Goal: Book appointment/travel/reservation: Book appointment/travel/reservation

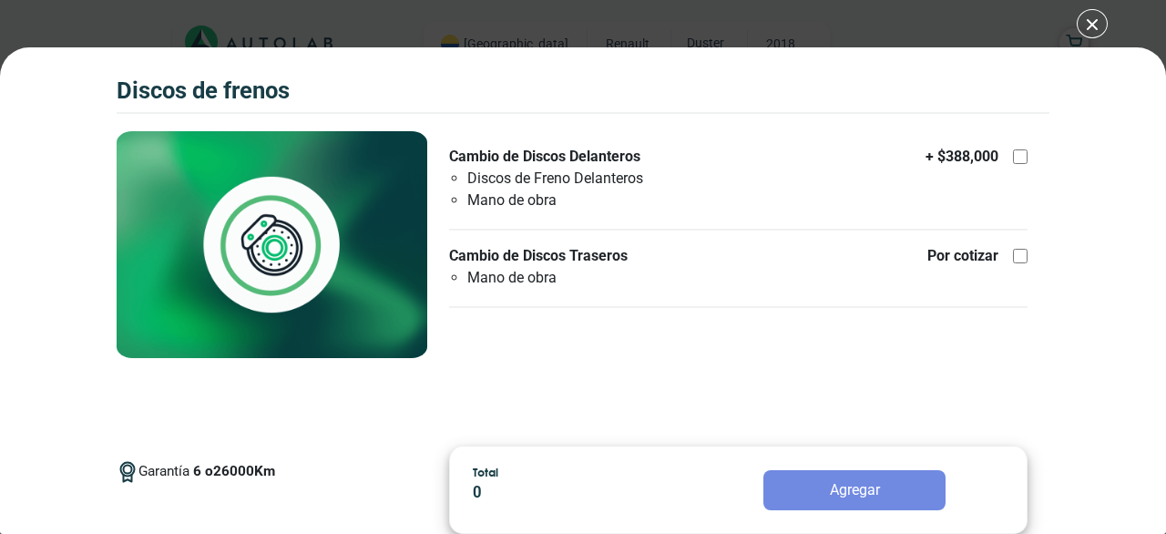
click at [1099, 25] on div "Discos de Frenos Discos de Frenos Garantía 6 26000 Km" at bounding box center [583, 267] width 1166 height 534
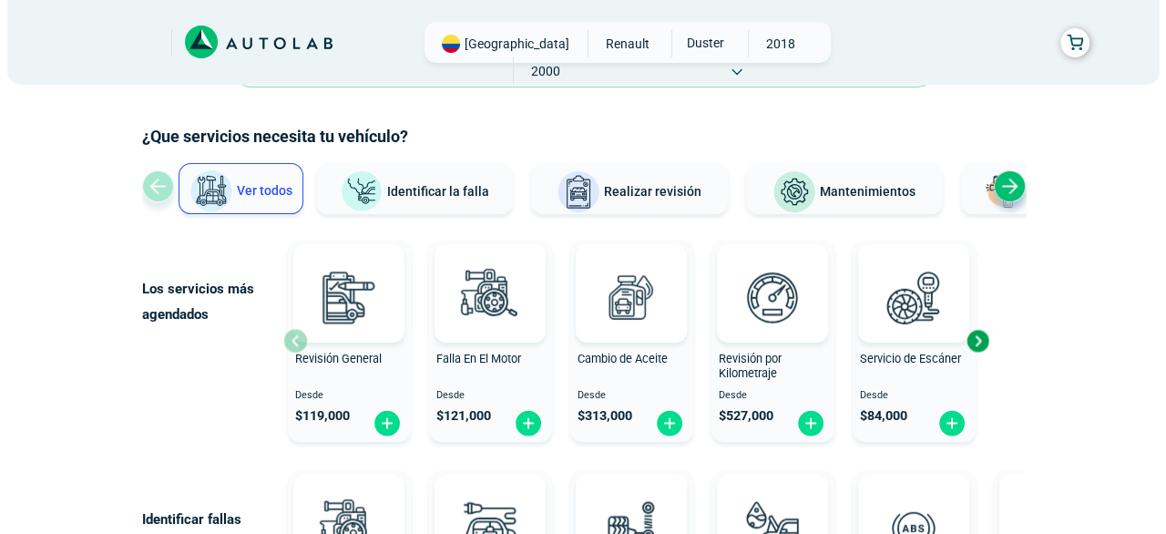
scroll to position [91, 0]
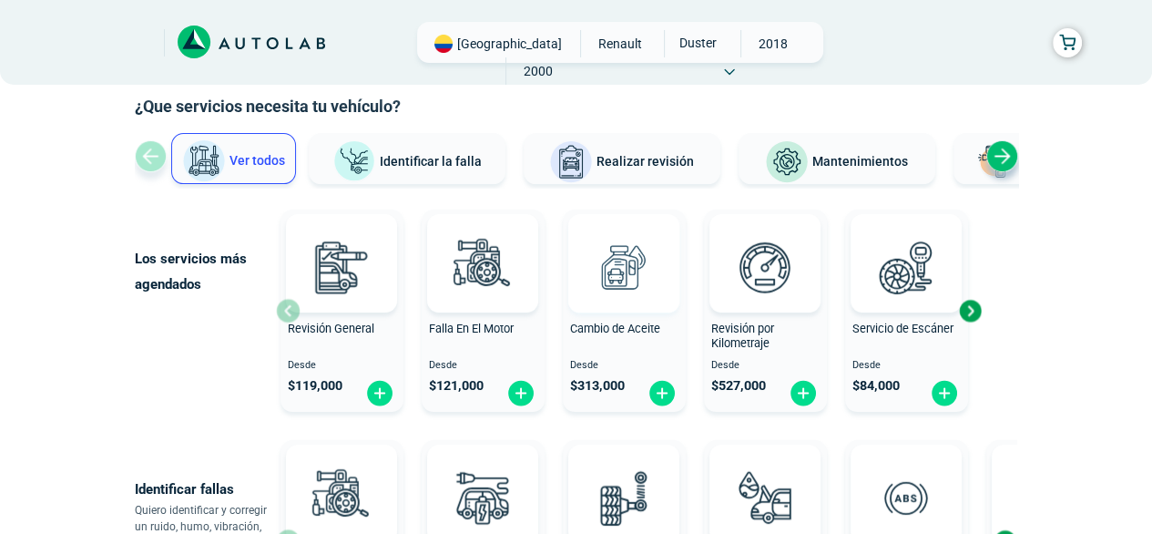
click at [619, 269] on img at bounding box center [624, 267] width 80 height 80
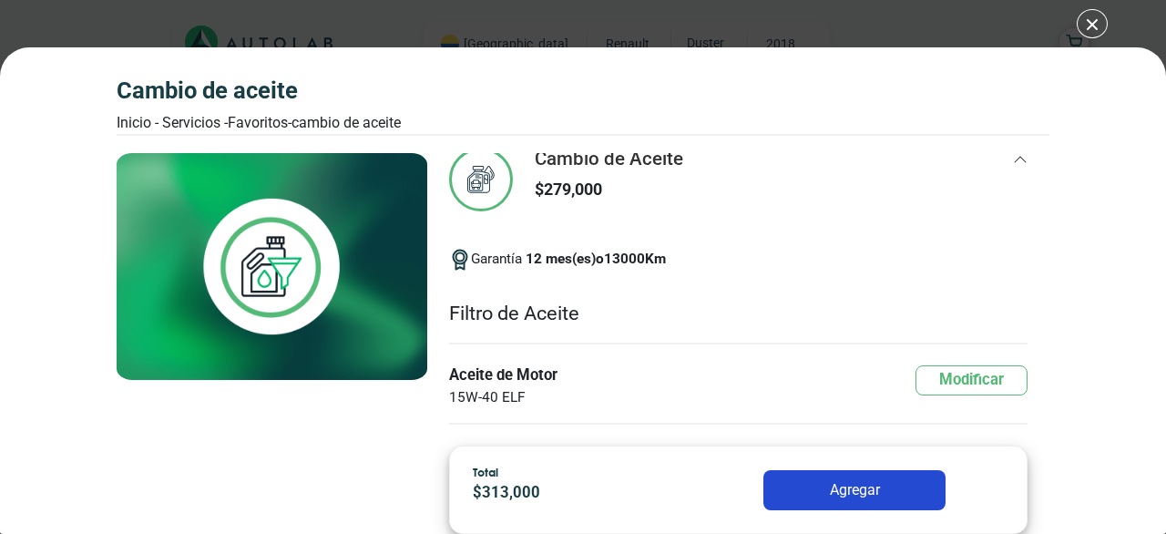
scroll to position [91, 0]
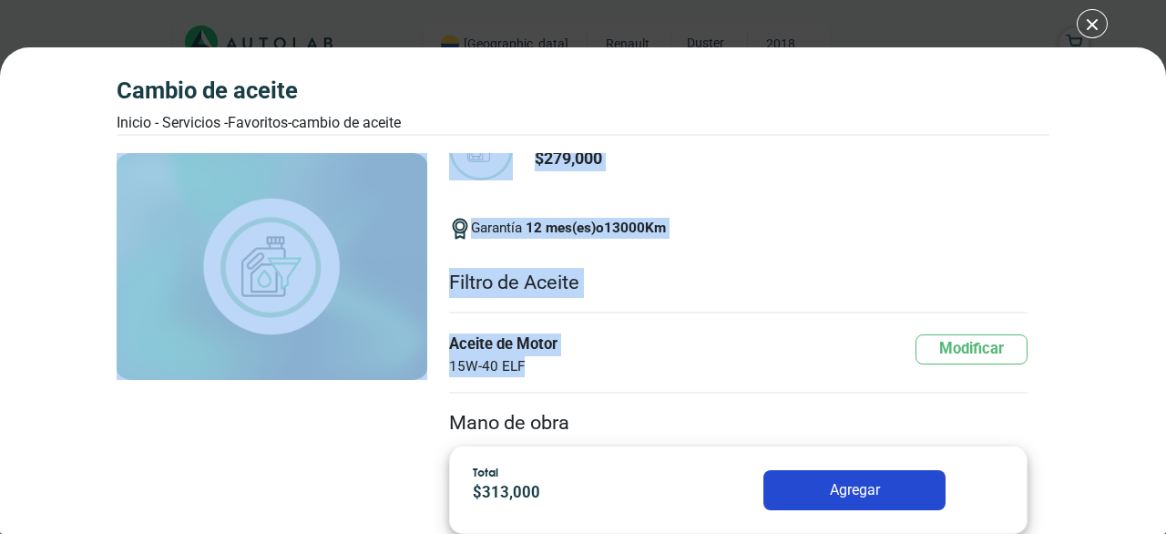
drag, startPoint x: 548, startPoint y: 358, endPoint x: 415, endPoint y: 339, distance: 134.3
click at [415, 339] on div "Cambio de Aceite $ 313,000 Cambio de Aceite 279,000 12" at bounding box center [583, 283] width 932 height 298
click at [549, 360] on span "15W-40 ELF" at bounding box center [503, 366] width 108 height 21
click at [538, 365] on span "15W-40 ELF" at bounding box center [503, 366] width 108 height 21
click at [520, 361] on span "15W-40 ELF" at bounding box center [503, 366] width 108 height 21
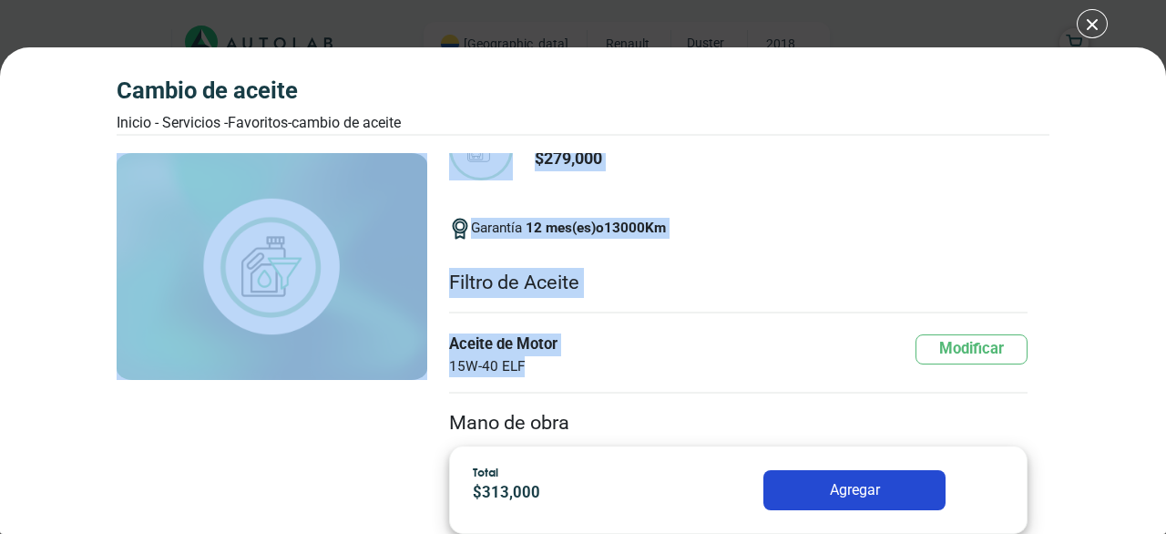
click at [517, 361] on span "15W-40 ELF" at bounding box center [503, 366] width 108 height 21
click at [1075, 186] on div "Cambio de Aceite Inicio - Servicios - Favoritos - Cambio de Aceite Cambio de Ac…" at bounding box center [583, 290] width 1166 height 486
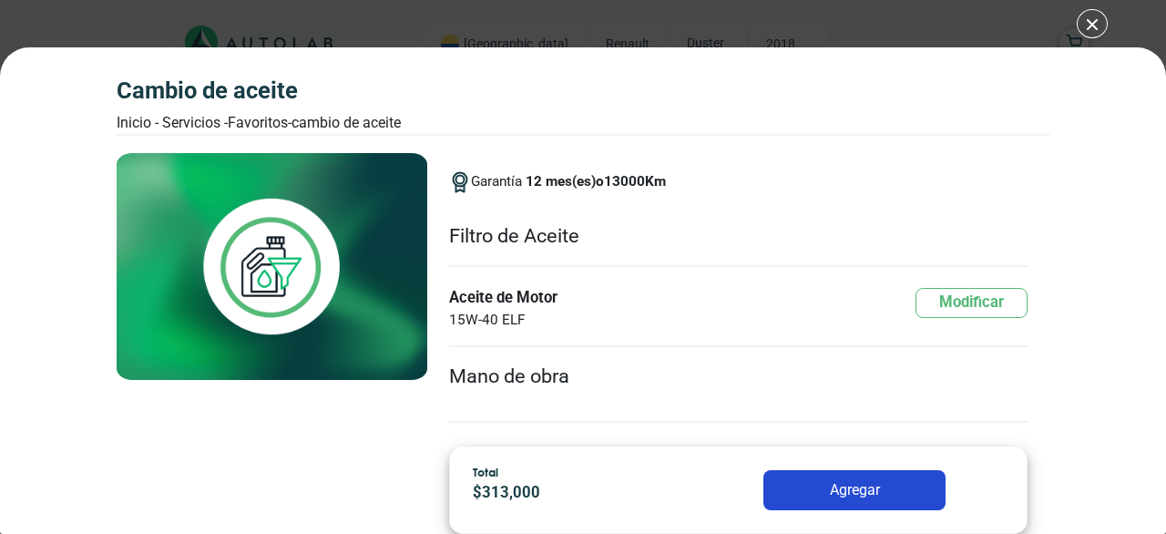
scroll to position [182, 0]
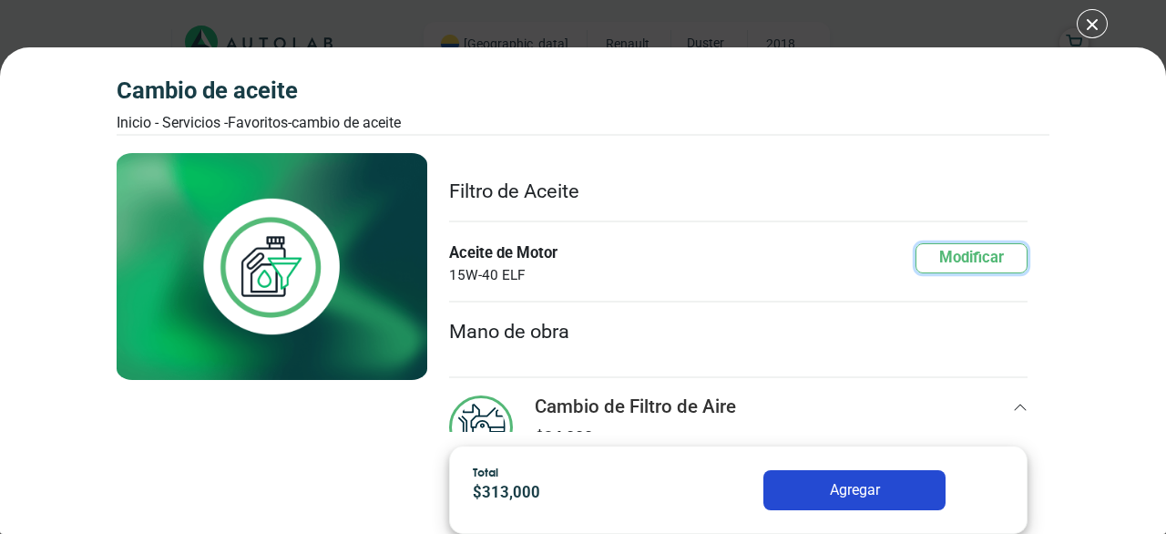
click at [959, 252] on button "Modificar" at bounding box center [971, 258] width 112 height 30
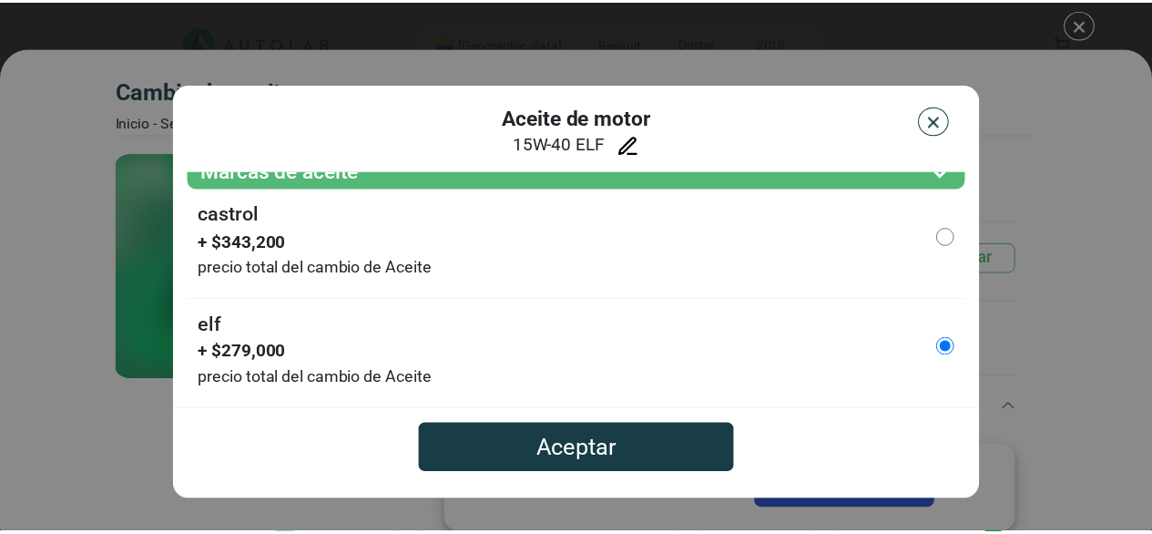
scroll to position [0, 0]
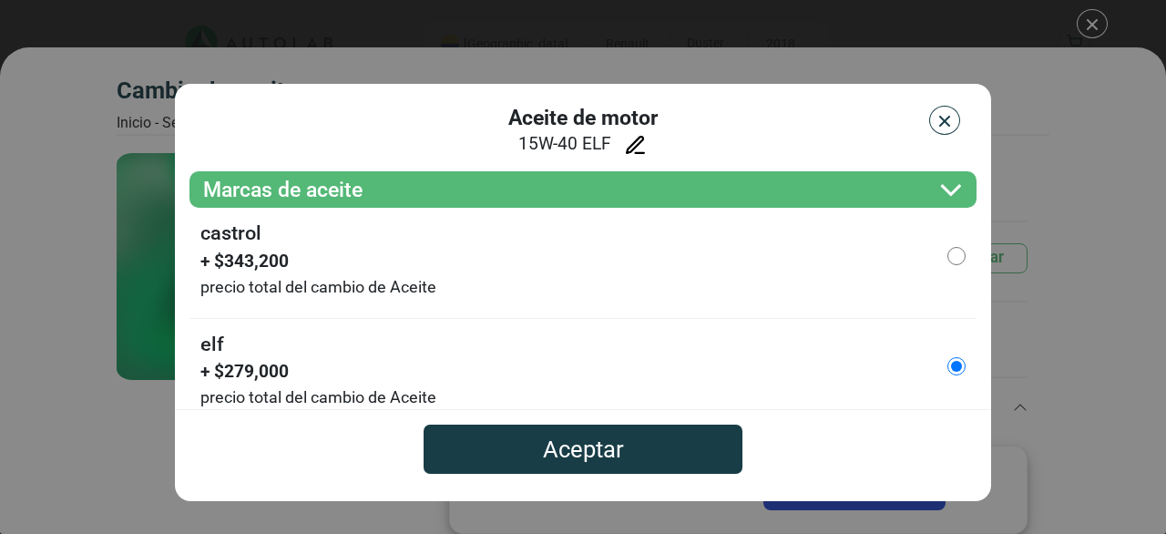
click at [634, 146] on icon at bounding box center [635, 145] width 23 height 23
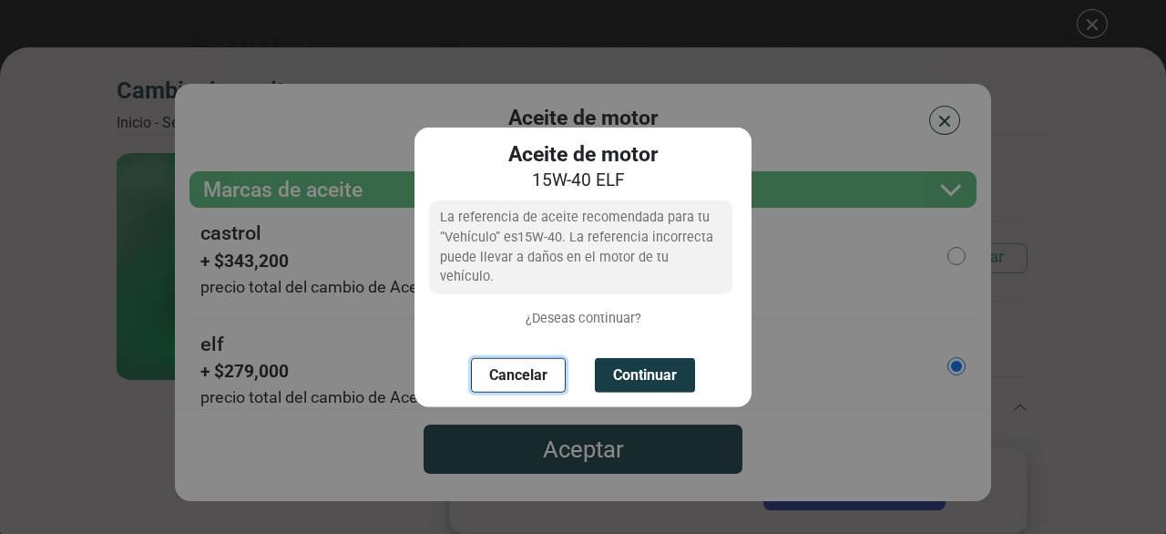
click at [511, 357] on button "Cancelar" at bounding box center [518, 374] width 95 height 35
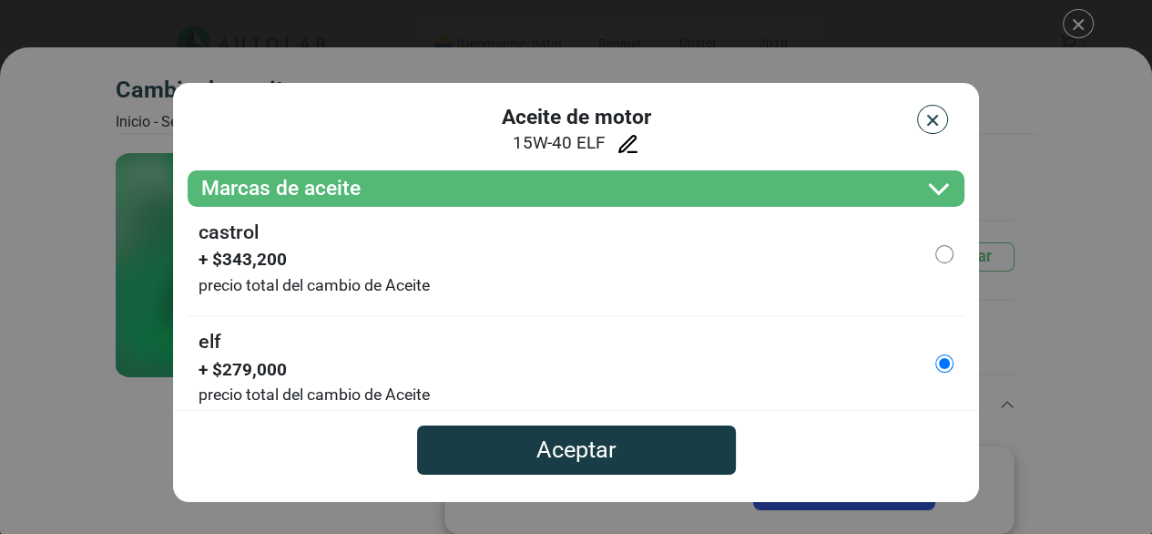
click at [925, 119] on img "button" at bounding box center [932, 120] width 18 height 18
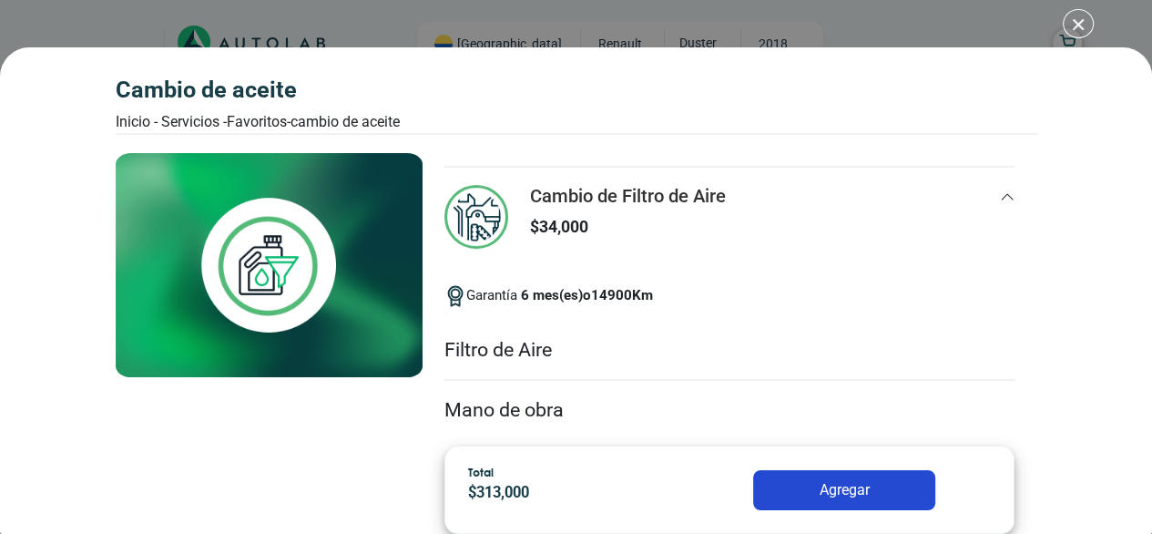
scroll to position [414, 0]
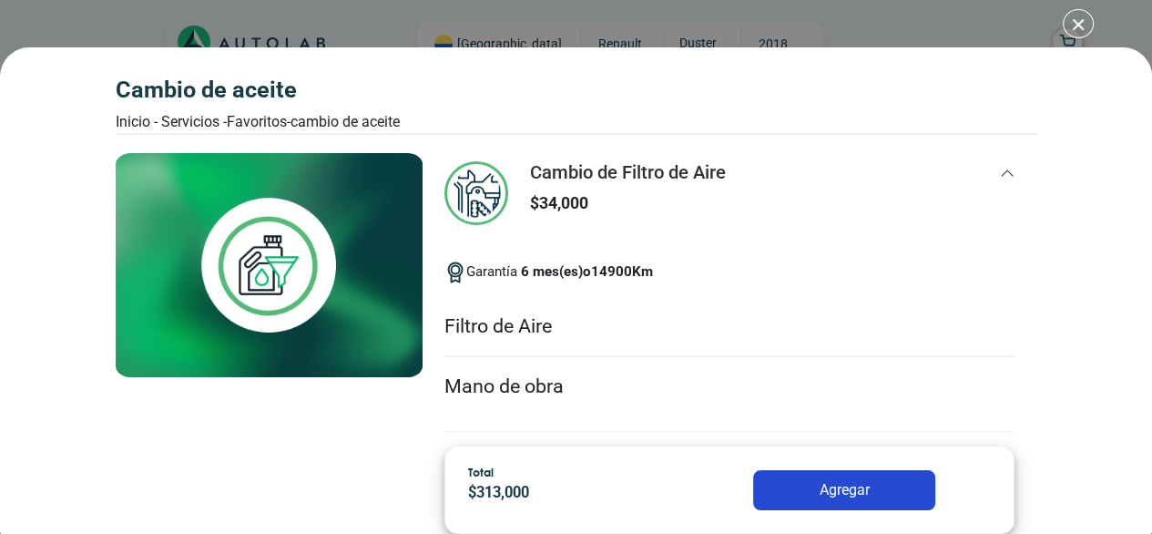
click at [536, 316] on li "Filtro de Aire" at bounding box center [729, 327] width 571 height 60
click at [542, 328] on li "Filtro de Aire" at bounding box center [729, 327] width 571 height 60
click at [565, 308] on li "Filtro de Aire" at bounding box center [729, 327] width 571 height 60
click at [805, 292] on div "Garantía 6 mes(es) o 14900 Km" at bounding box center [729, 272] width 571 height 50
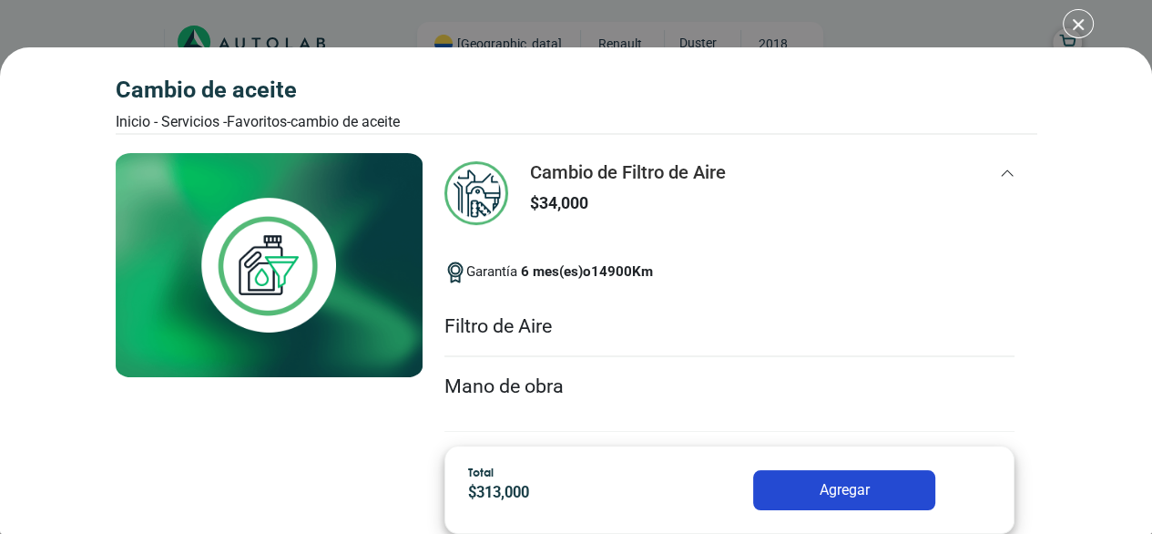
click at [708, 260] on div "Garantía 6 mes(es) o 14900 Km" at bounding box center [729, 272] width 571 height 50
click at [765, 212] on div "Cambio de Filtro de Aire $ 34,000" at bounding box center [729, 204] width 571 height 86
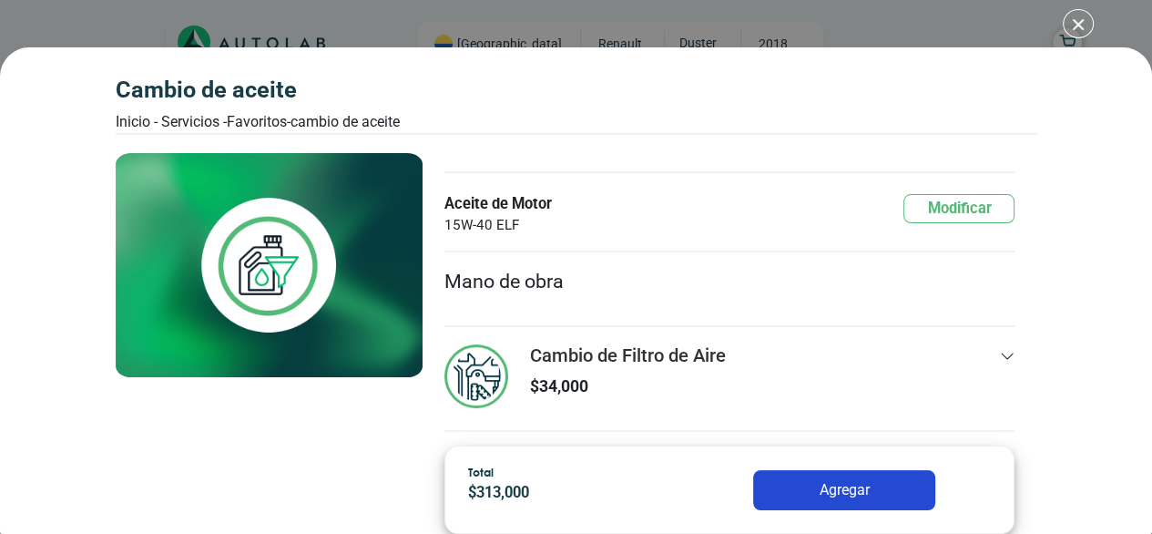
click at [991, 158] on li "Filtro de Aceite" at bounding box center [729, 142] width 571 height 60
click at [600, 376] on p "$ 34,000" at bounding box center [628, 386] width 196 height 25
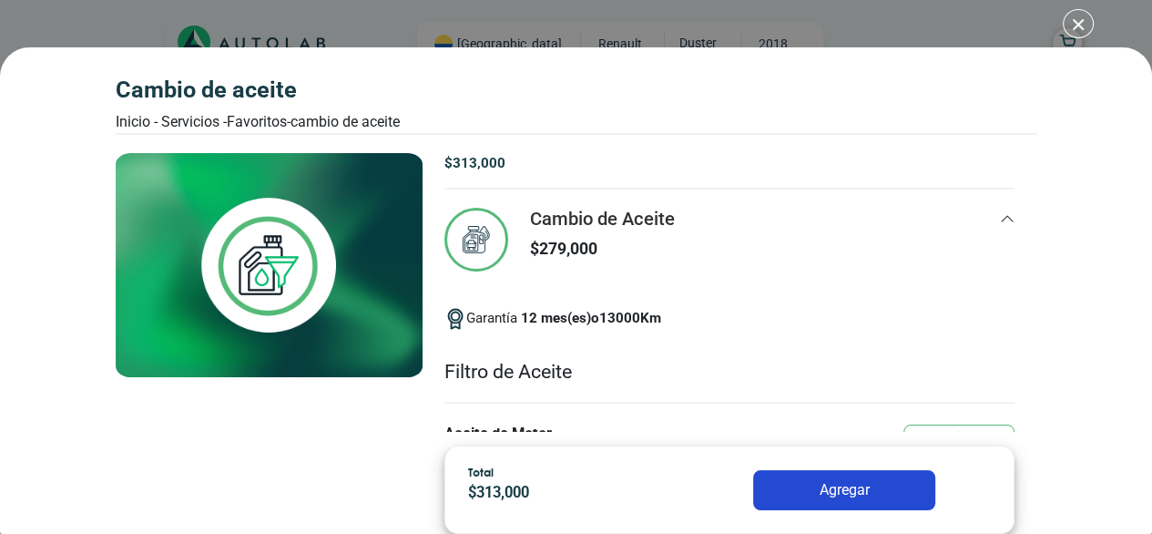
drag, startPoint x: 525, startPoint y: 148, endPoint x: 426, endPoint y: 168, distance: 101.3
click at [426, 168] on div "Cambio de Aceite $ 313,000 Cambio de Aceite 279,000 12" at bounding box center [577, 282] width 922 height 299
click at [578, 155] on p "$ 313,000" at bounding box center [729, 163] width 571 height 21
click at [980, 216] on div "Cambio de Aceite $ 279,000" at bounding box center [729, 251] width 571 height 86
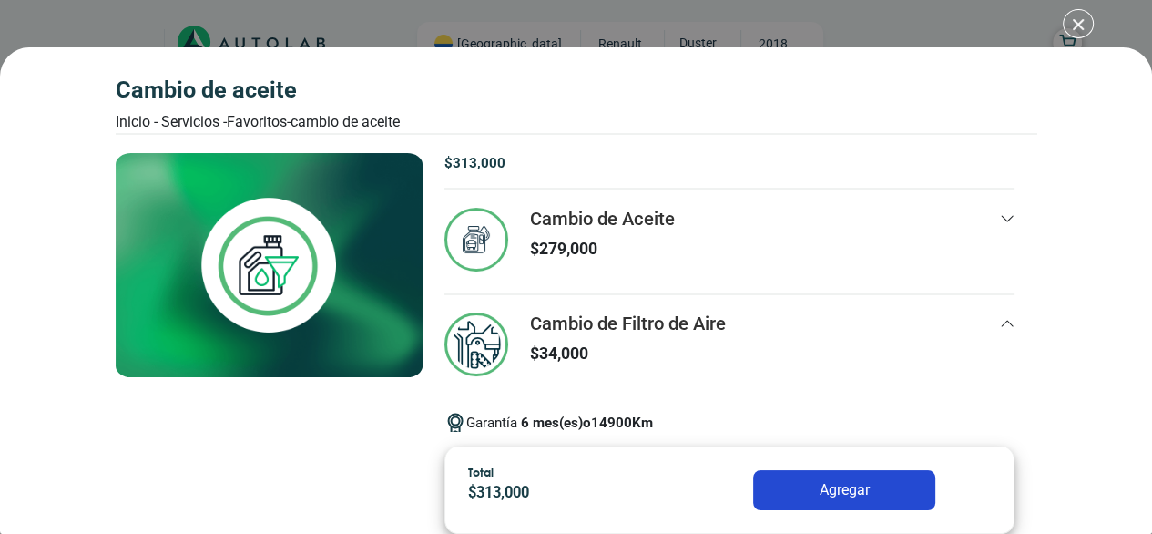
click at [1000, 321] on icon at bounding box center [1007, 323] width 15 height 15
click at [872, 208] on div "Cambio de Aceite $ 279,000" at bounding box center [729, 251] width 571 height 86
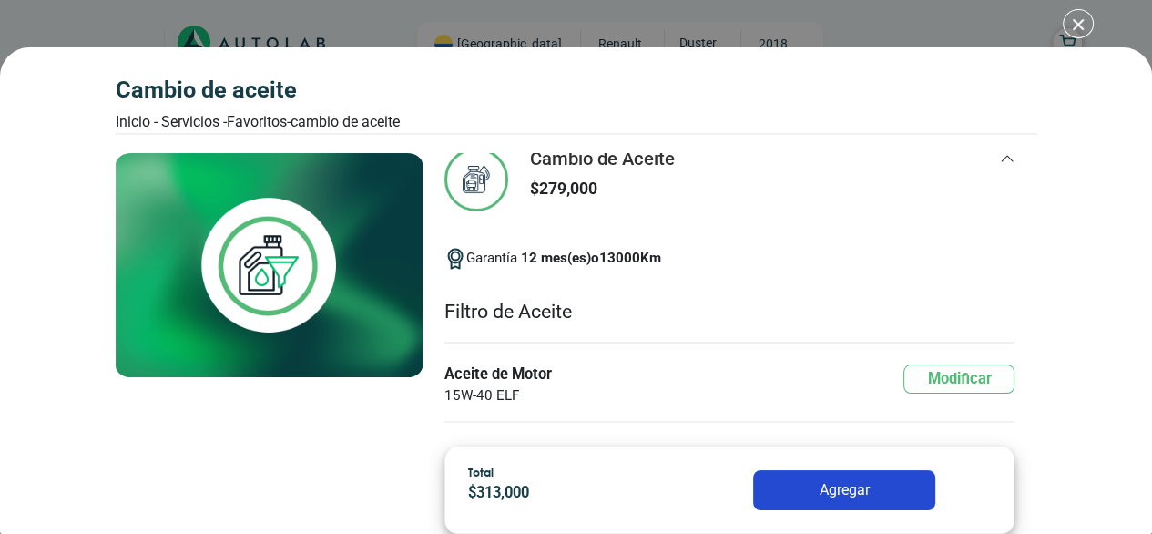
scroll to position [91, 0]
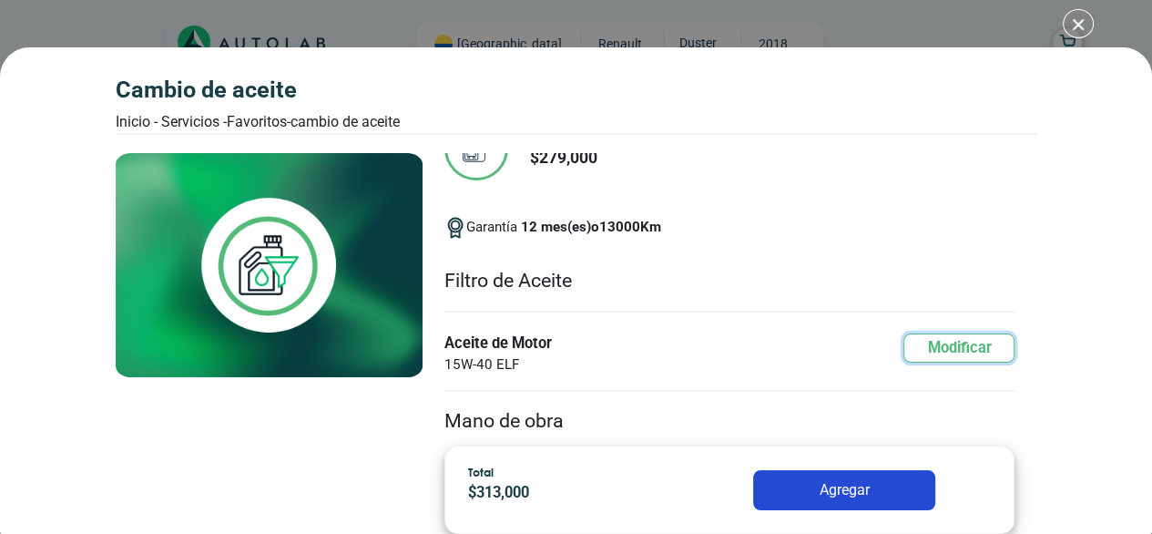
click at [942, 341] on button "Modificar" at bounding box center [958, 348] width 111 height 30
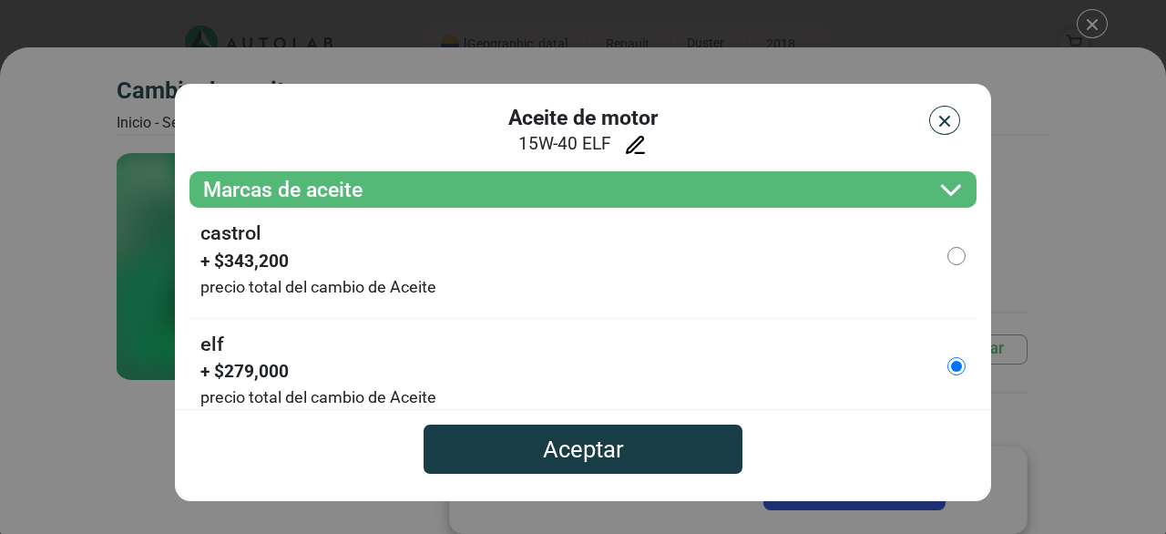
click at [944, 127] on img "button" at bounding box center [944, 121] width 18 height 18
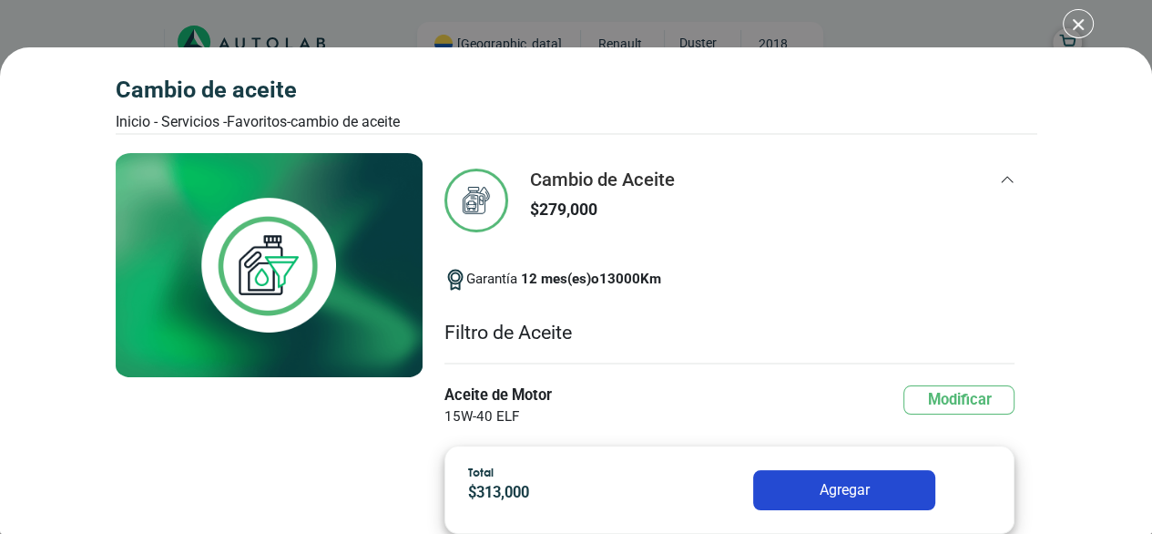
scroll to position [0, 0]
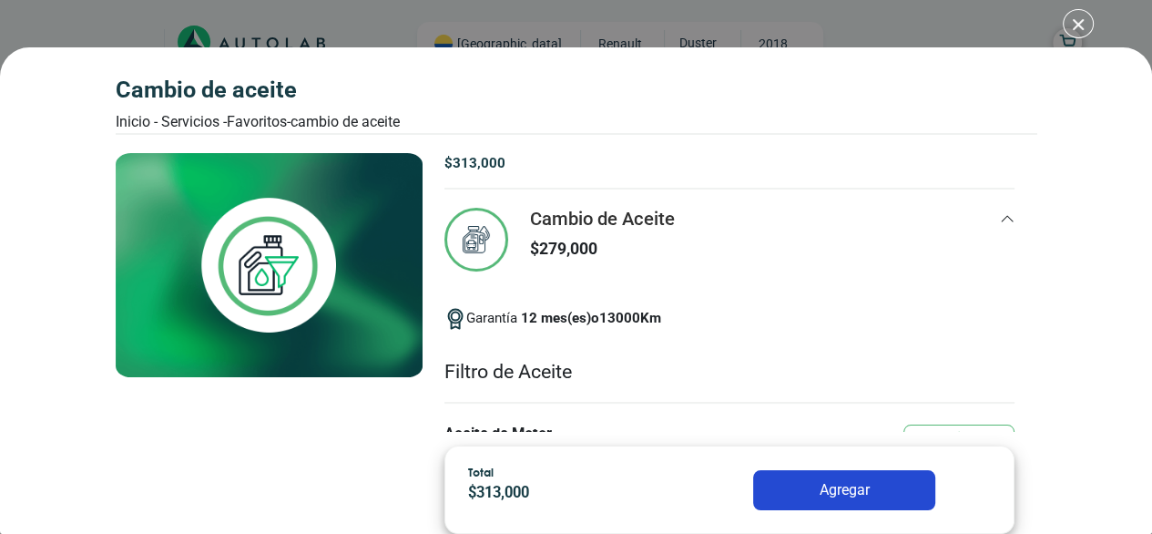
click at [1000, 219] on icon at bounding box center [1007, 218] width 15 height 15
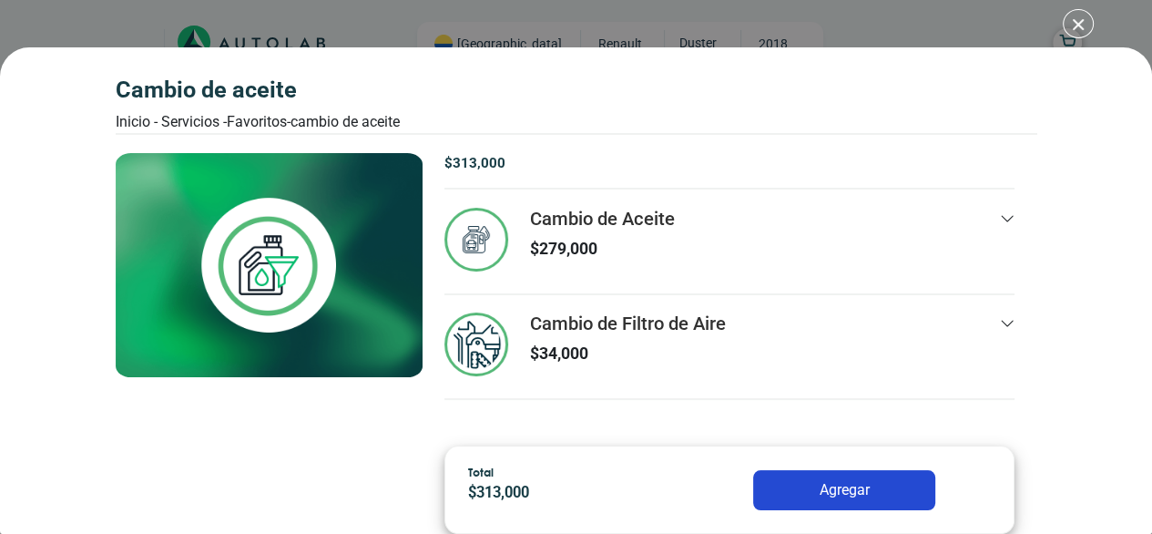
click at [744, 230] on div "Cambio de Aceite $ 279,000" at bounding box center [729, 251] width 571 height 86
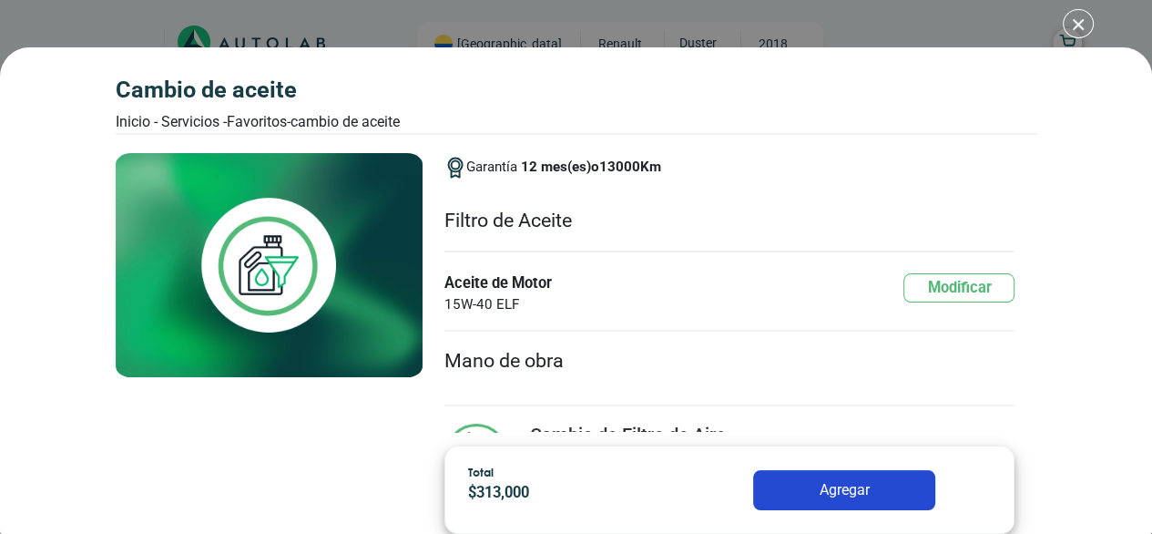
scroll to position [182, 0]
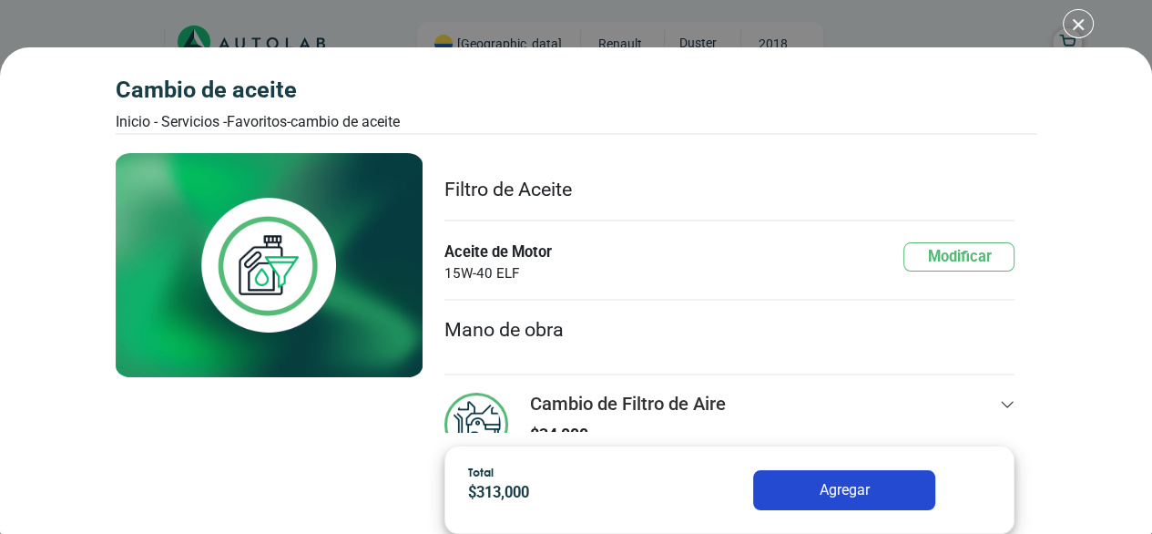
click at [506, 322] on li "Mano de obra" at bounding box center [729, 329] width 571 height 58
click at [529, 340] on li "Mano de obra" at bounding box center [729, 329] width 571 height 58
click at [626, 318] on li "Mano de obra" at bounding box center [729, 329] width 571 height 58
click at [694, 333] on li "Mano de obra" at bounding box center [729, 329] width 571 height 58
click at [754, 332] on li "Mano de obra" at bounding box center [729, 329] width 571 height 58
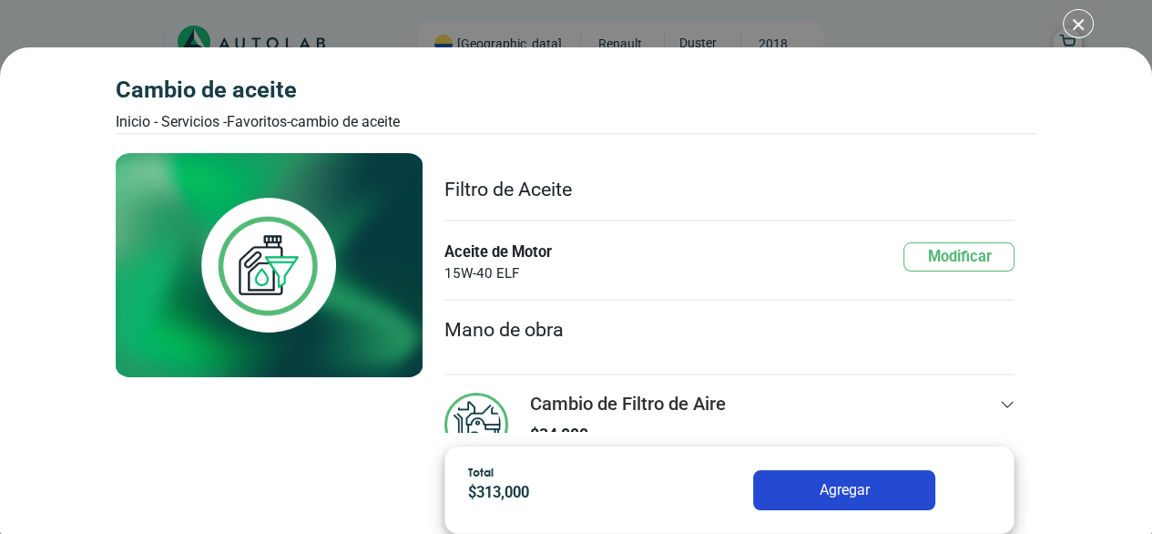
click at [610, 336] on li "Mano de obra" at bounding box center [729, 329] width 571 height 58
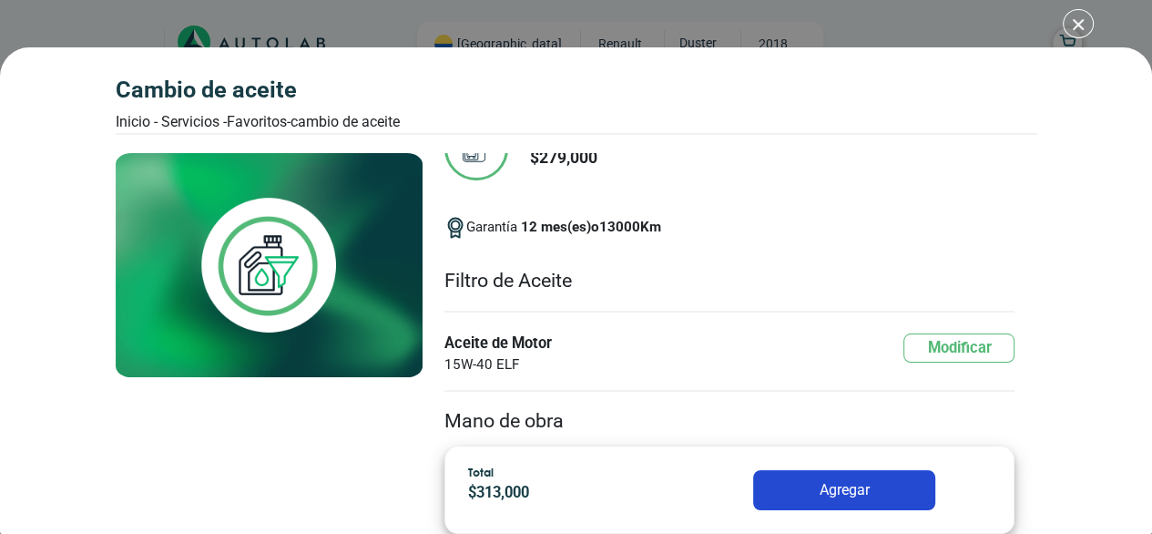
scroll to position [0, 0]
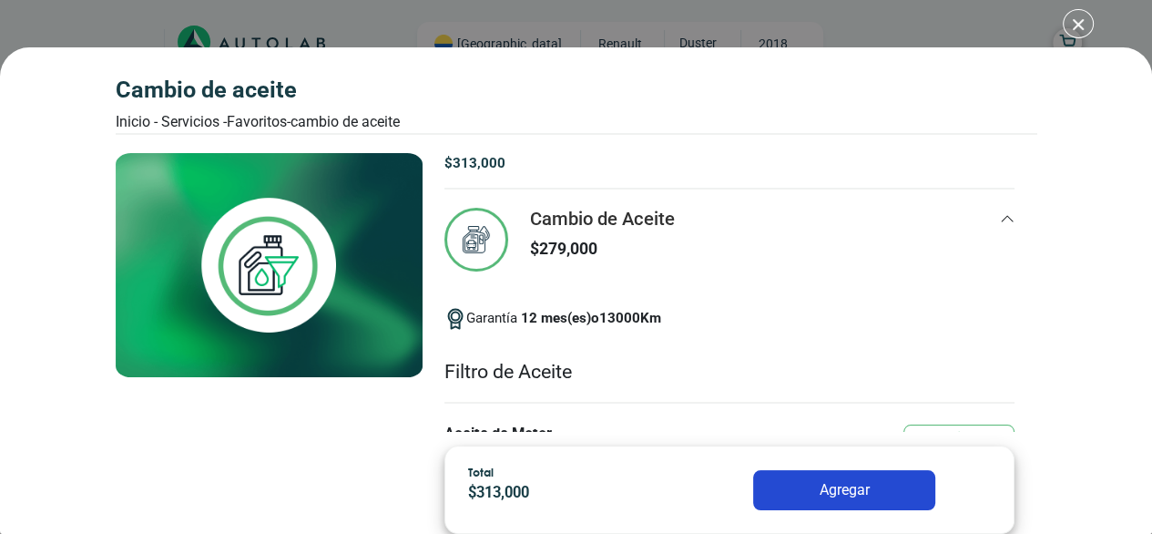
drag, startPoint x: 1080, startPoint y: 17, endPoint x: 1051, endPoint y: 29, distance: 31.5
click at [1080, 17] on div "Cambio de Aceite Inicio - Servicios - Favoritos - Cambio de Aceite Cambio de Ac…" at bounding box center [576, 267] width 1152 height 534
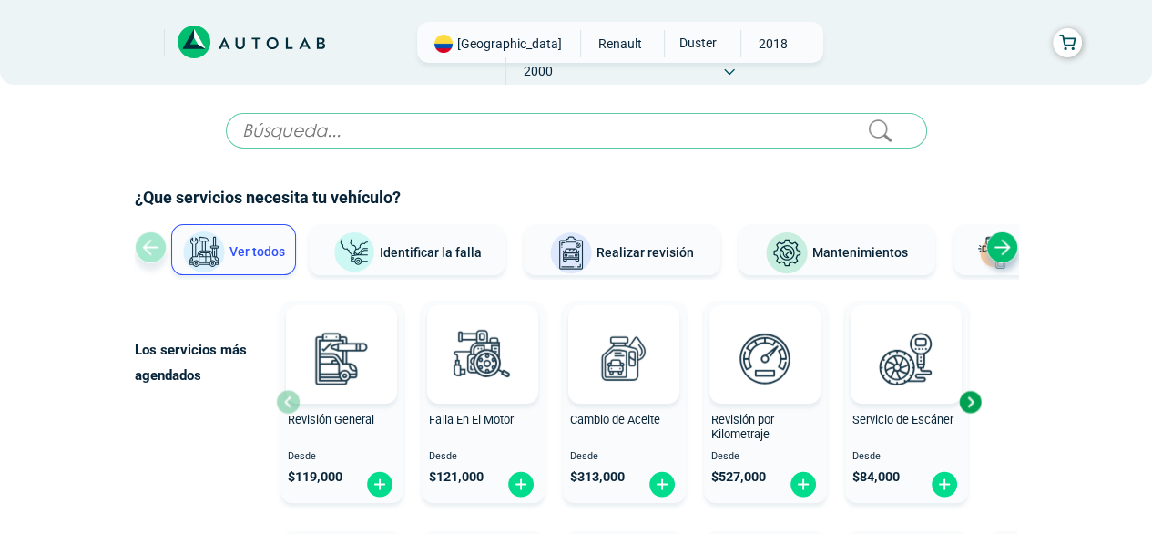
click at [818, 249] on span "Mantenimientos" at bounding box center [860, 252] width 96 height 15
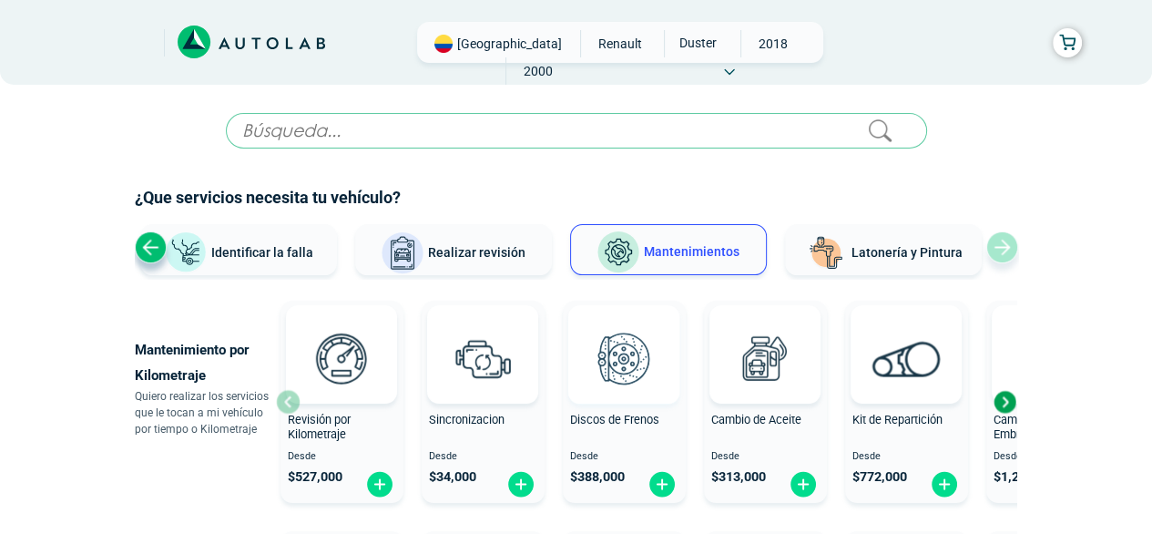
click at [618, 348] on img at bounding box center [624, 358] width 80 height 80
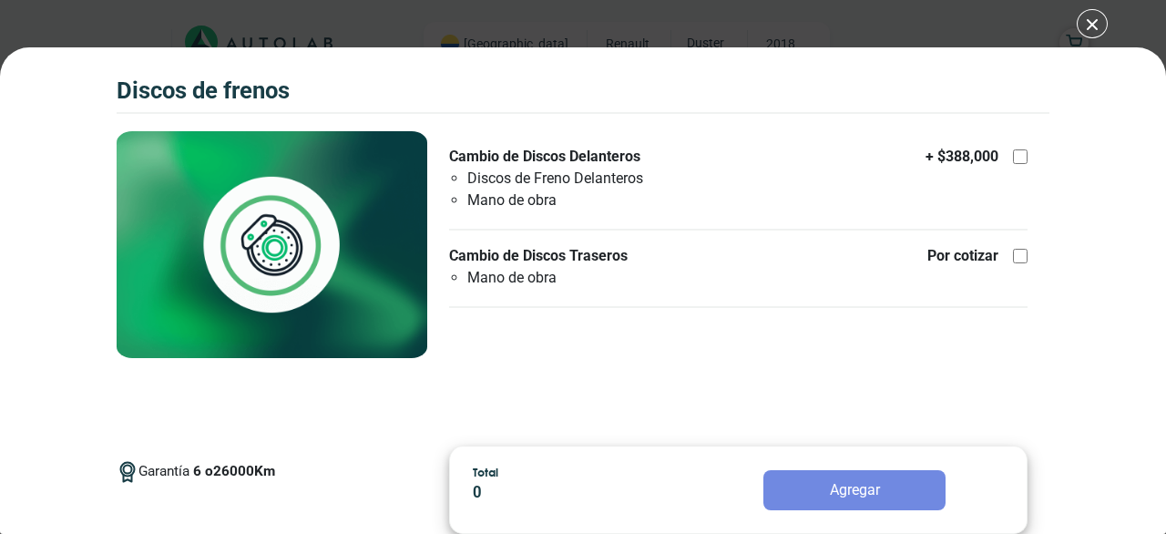
click at [1013, 253] on div at bounding box center [1020, 256] width 15 height 15
click at [1013, 253] on input "Cambio de Discos Traseros Mano de obra Por cotizar" at bounding box center [1020, 256] width 15 height 15
checkbox input "true"
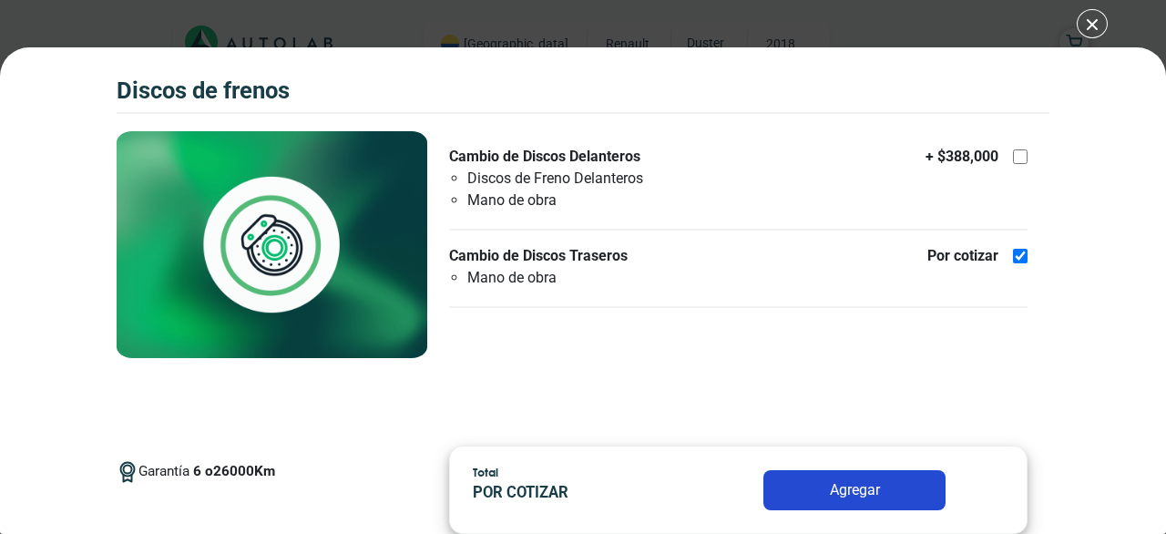
click at [1010, 156] on div "+ $ 388,000" at bounding box center [976, 157] width 102 height 22
click at [1013, 156] on input "Cambio de Discos Delanteros Discos [PERSON_NAME] Delanteros Mano de obra + $ 38…" at bounding box center [1020, 156] width 15 height 15
checkbox input "true"
click at [832, 489] on button "Agregar" at bounding box center [854, 490] width 182 height 40
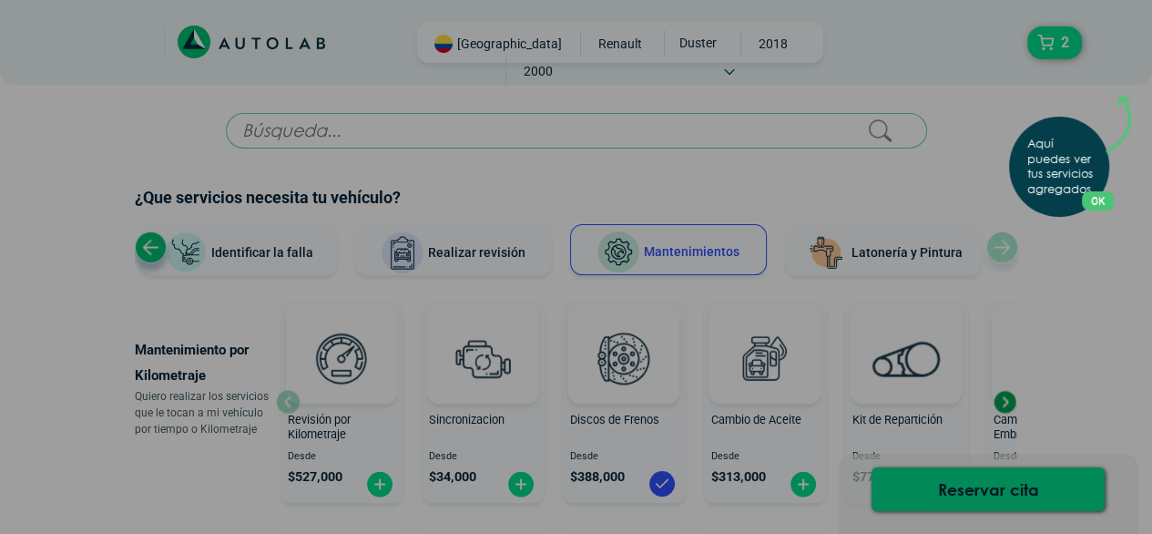
click at [1115, 66] on div "Aquí puedes ver tus servicios agregados. OK .aex,.bex{fill:none!important;strok…" at bounding box center [576, 267] width 1152 height 534
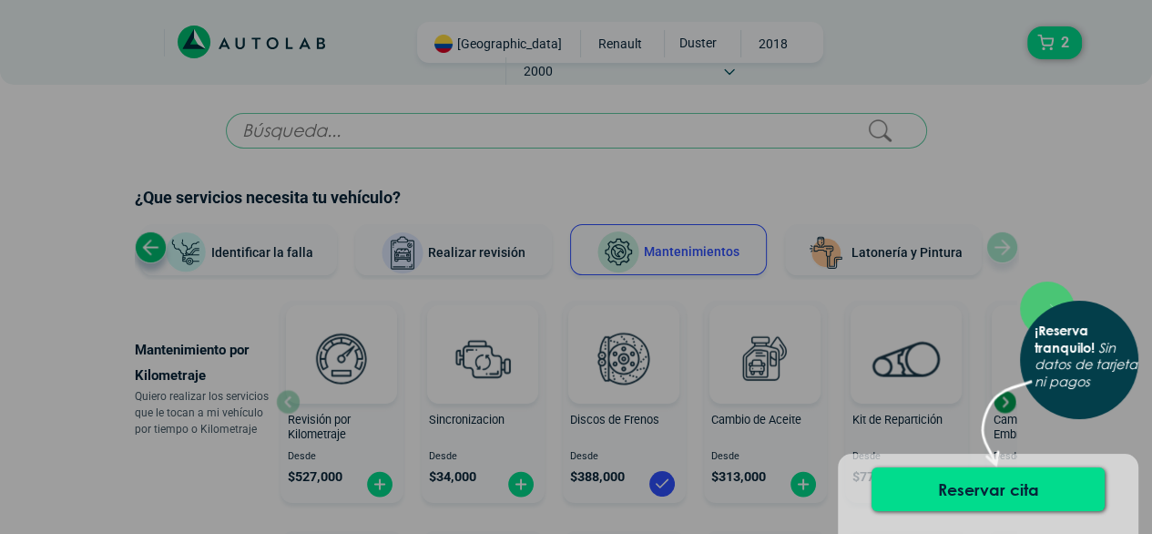
click at [1110, 463] on div "Reservar cita" at bounding box center [988, 493] width 300 height 80
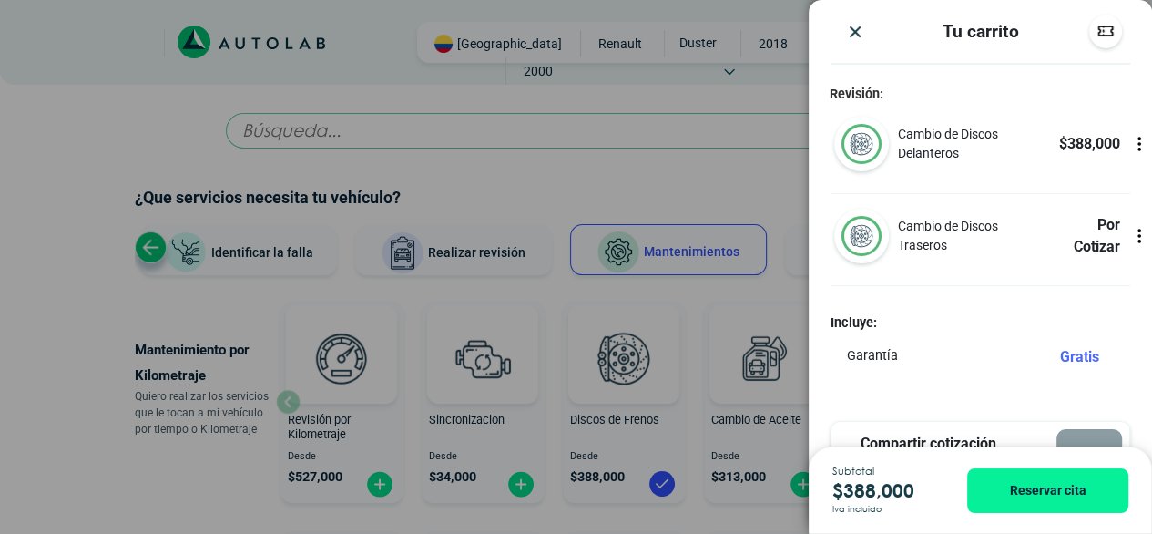
click at [848, 32] on img "Close" at bounding box center [855, 32] width 18 height 18
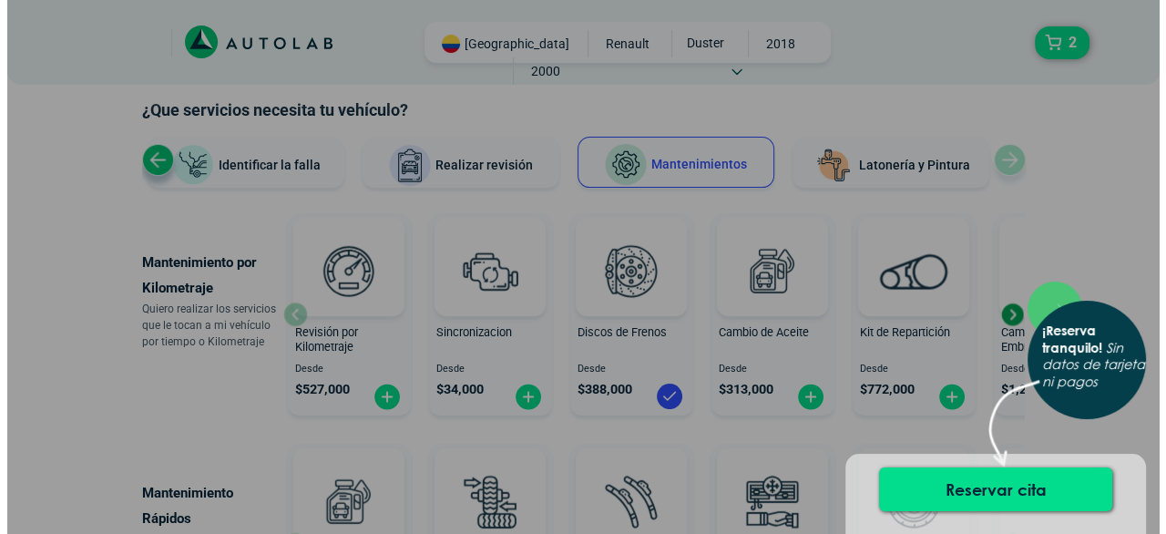
scroll to position [182, 0]
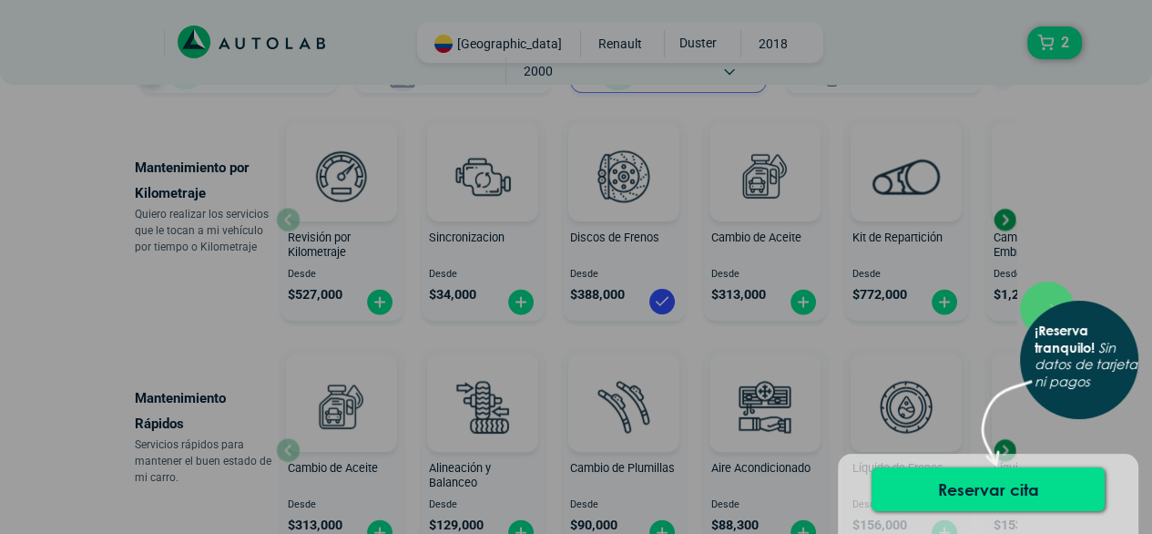
click at [863, 251] on div "× ¡Reserva tranquilo! Sin datos de tarjeta ni pagos" at bounding box center [576, 267] width 1152 height 534
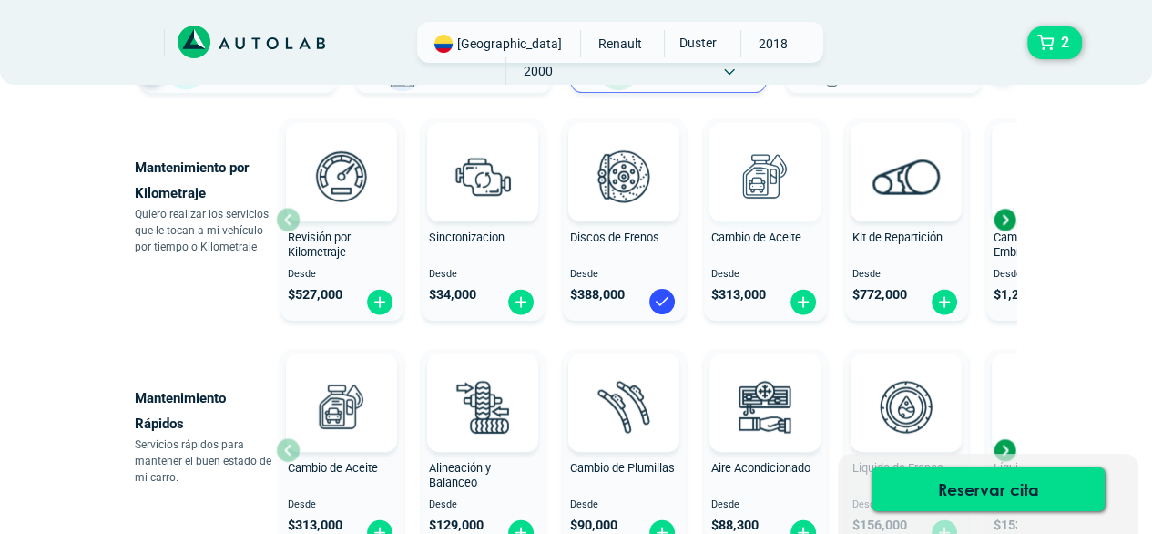
click at [739, 189] on img at bounding box center [765, 176] width 80 height 80
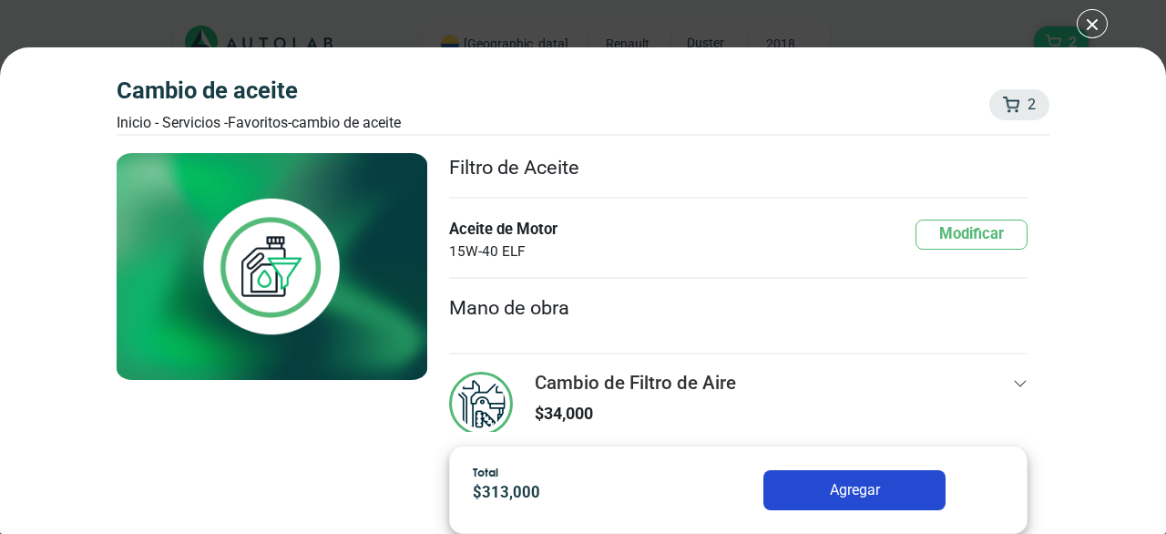
scroll to position [230, 0]
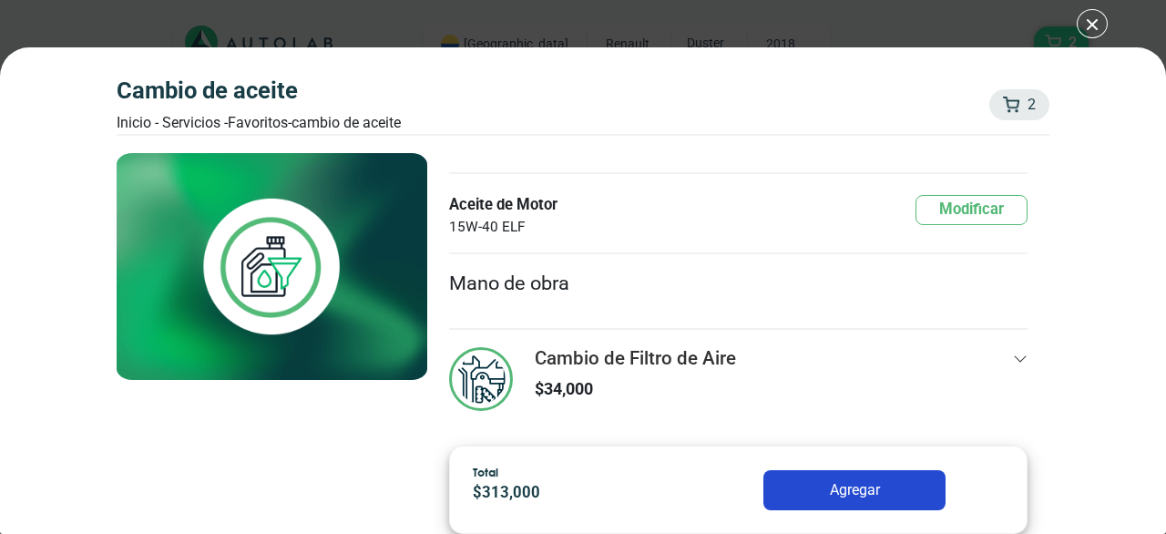
click at [521, 276] on li "Mano de obra" at bounding box center [738, 283] width 578 height 59
click at [707, 484] on div "Agregar" at bounding box center [854, 490] width 325 height 40
click at [840, 483] on button "Agregar" at bounding box center [854, 490] width 182 height 40
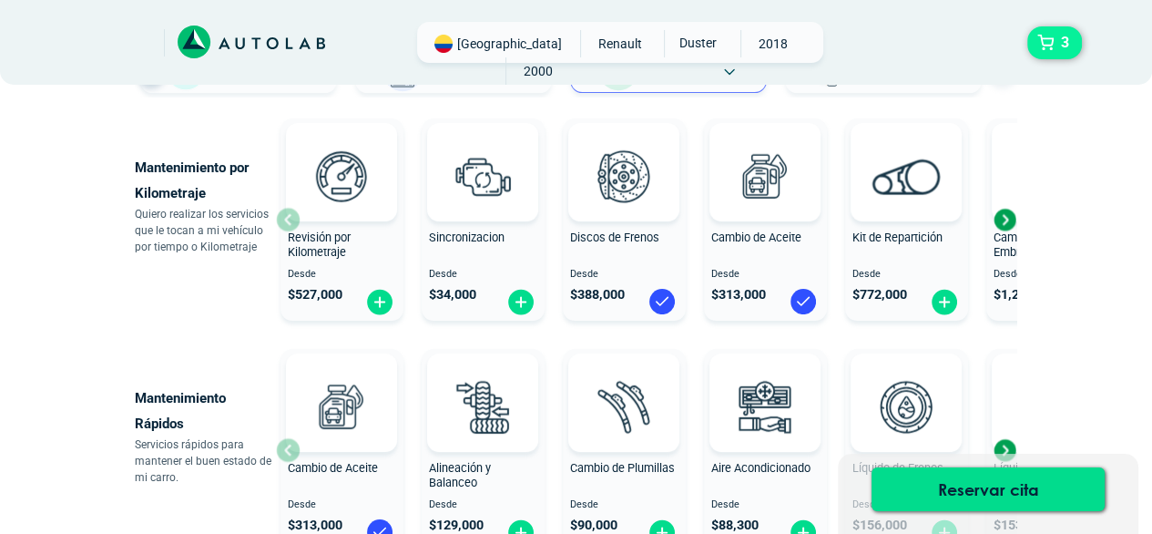
click at [1064, 39] on span "3" at bounding box center [1064, 42] width 17 height 31
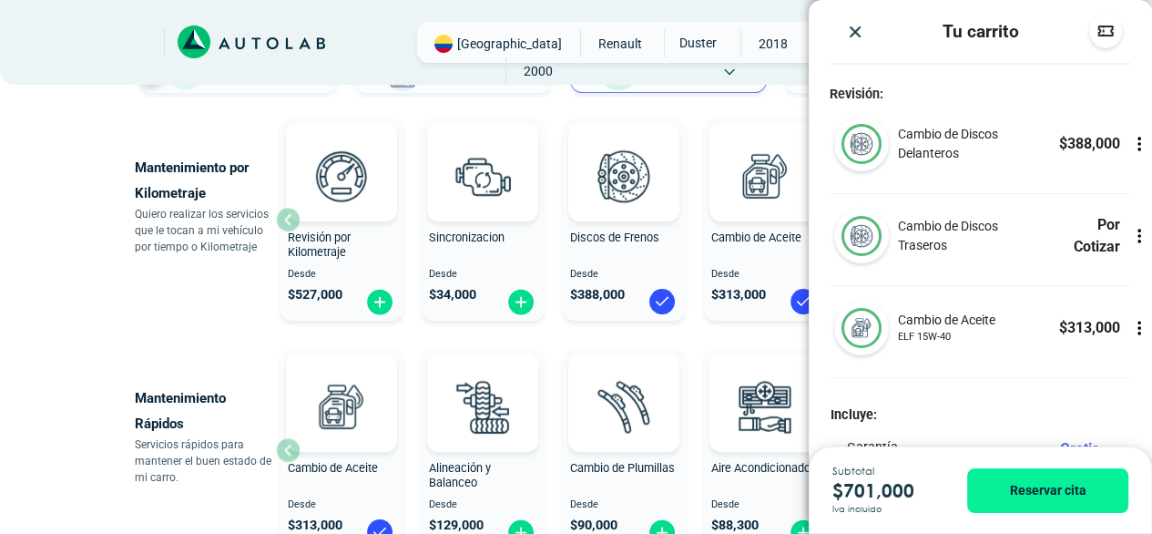
click at [1127, 153] on div at bounding box center [1139, 144] width 25 height 55
click at [1130, 141] on icon at bounding box center [1139, 144] width 18 height 18
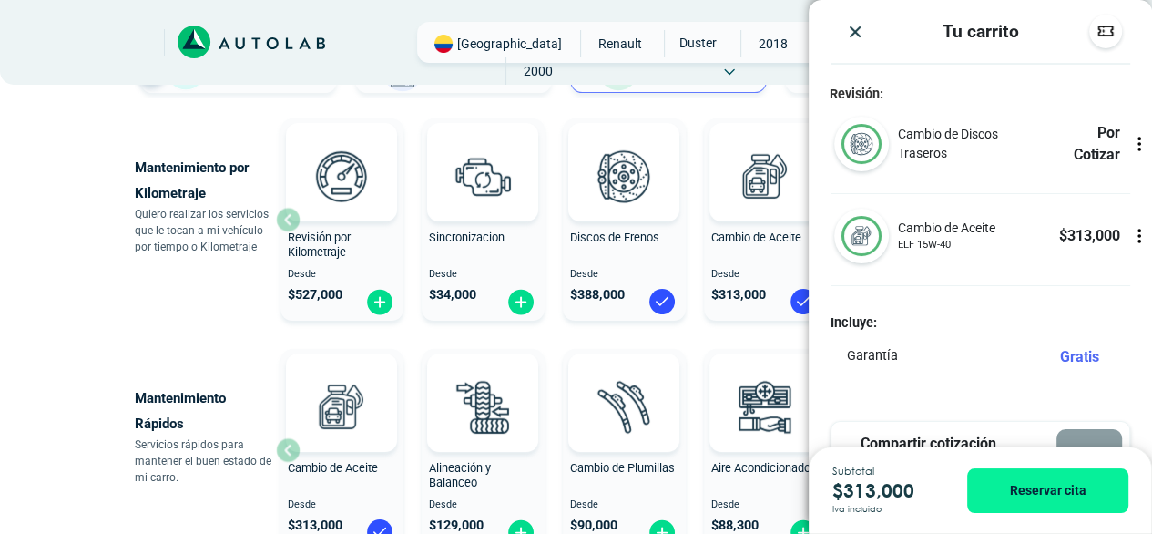
click at [1130, 141] on icon at bounding box center [1139, 144] width 18 height 18
click at [1130, 148] on icon at bounding box center [1139, 144] width 18 height 18
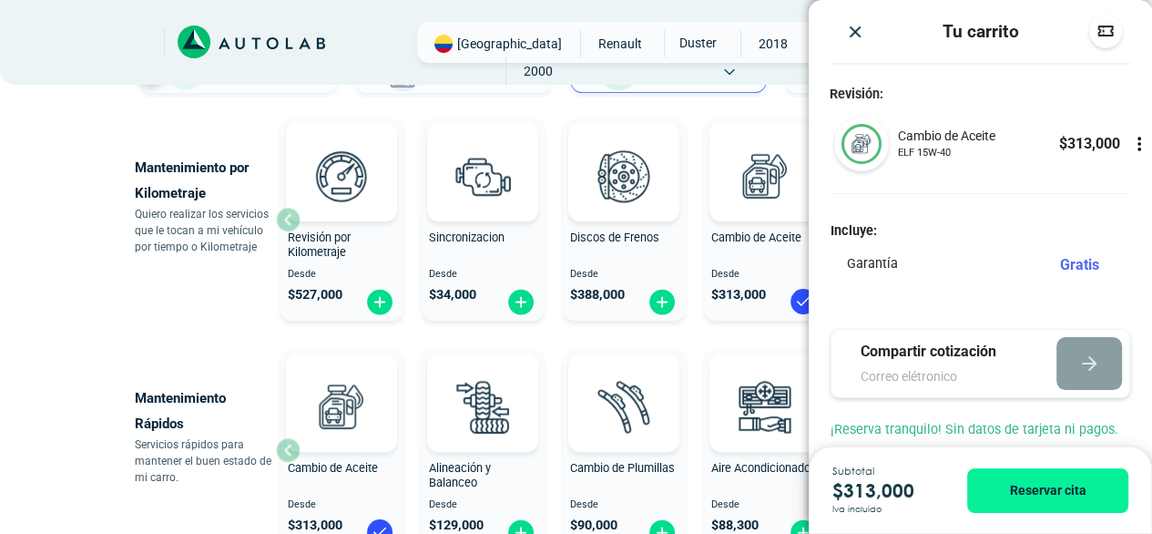
click at [1130, 148] on icon at bounding box center [1139, 144] width 18 height 18
click at [1134, 138] on icon at bounding box center [1139, 144] width 11 height 15
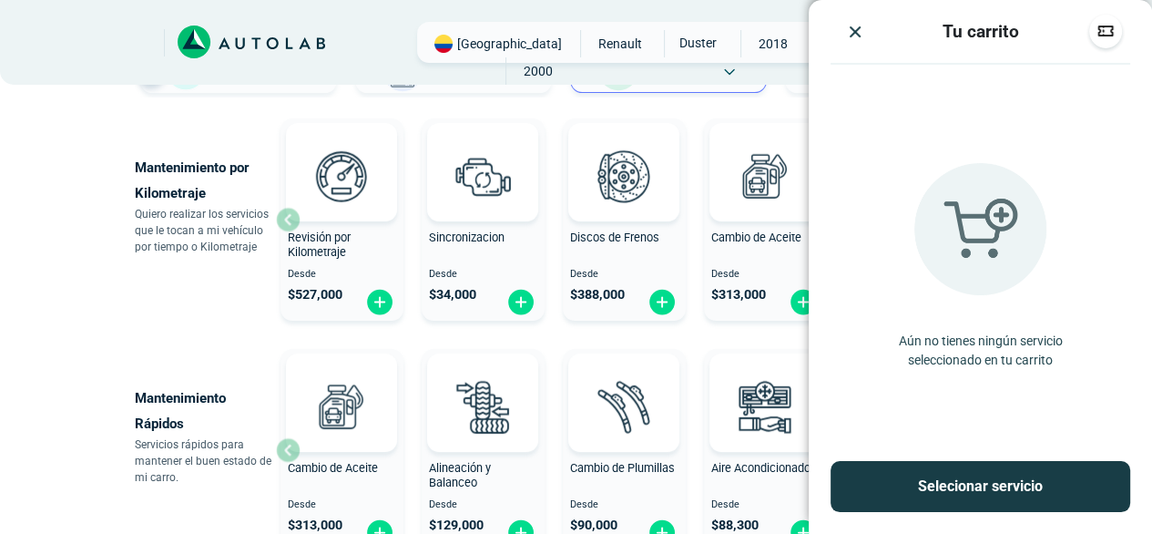
click at [36, 134] on div "× ESTE SERVICIO YA ESTÁ INCLUÍDO Launch demo modal x" at bounding box center [576, 324] width 1093 height 787
click at [488, 172] on img at bounding box center [483, 176] width 80 height 80
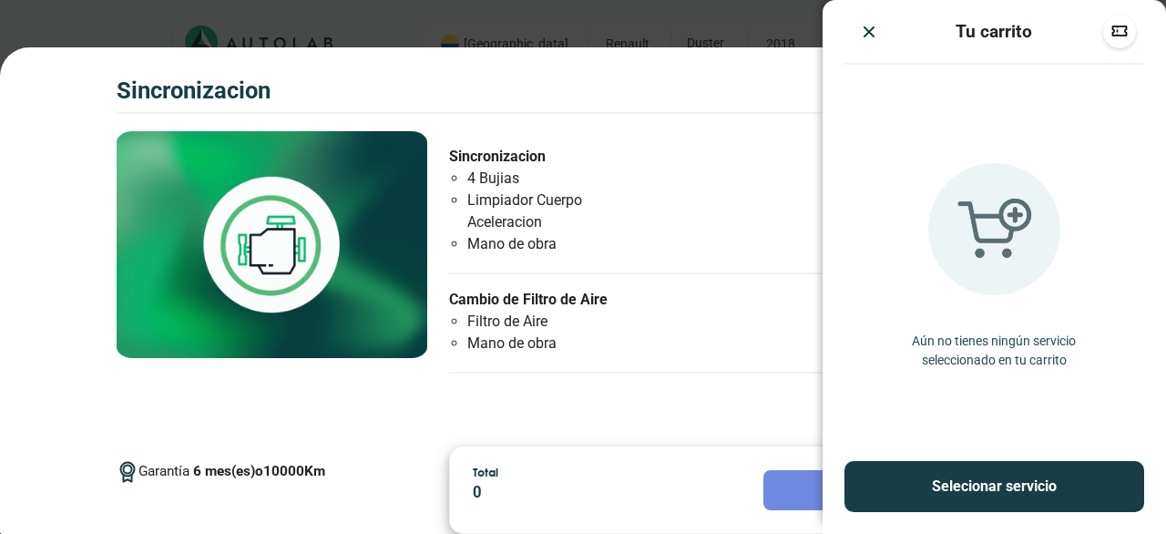
click at [865, 30] on img "Close" at bounding box center [869, 32] width 18 height 18
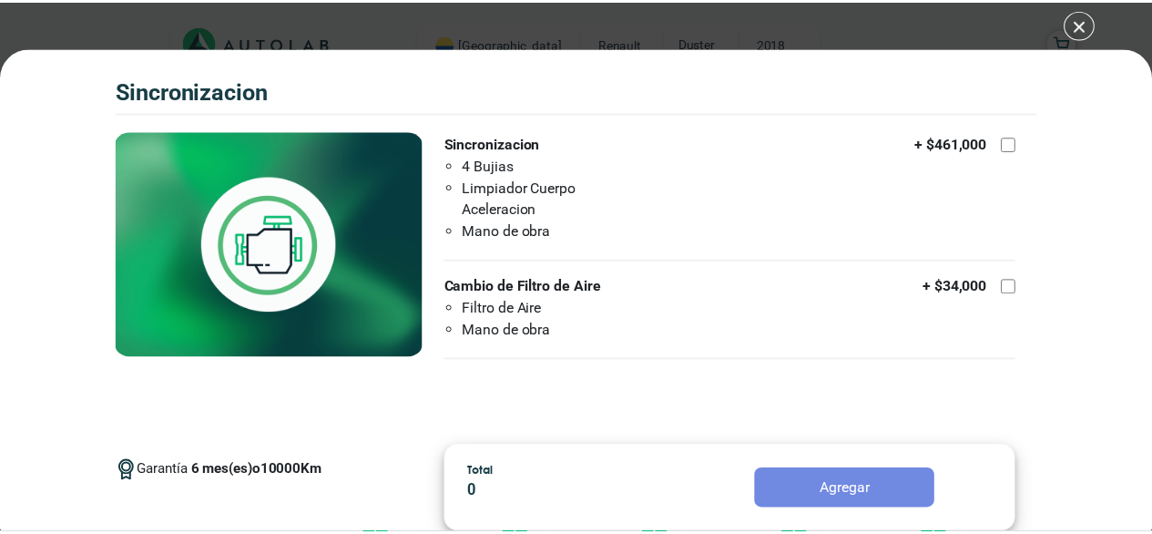
scroll to position [14, 0]
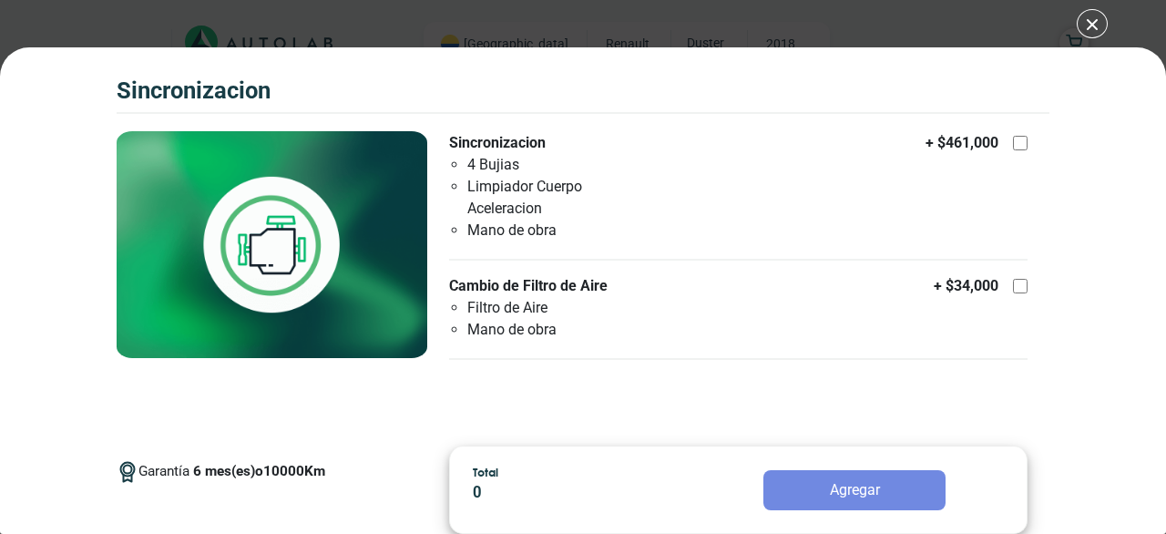
drag, startPoint x: 1009, startPoint y: 282, endPoint x: 1003, endPoint y: 138, distance: 144.9
click at [1013, 283] on div at bounding box center [1020, 286] width 15 height 15
click at [1013, 283] on input "Cambio de Filtro de Aire Filtro de Aire Mano de obra + $ 34,000" at bounding box center [1020, 286] width 15 height 15
checkbox input "true"
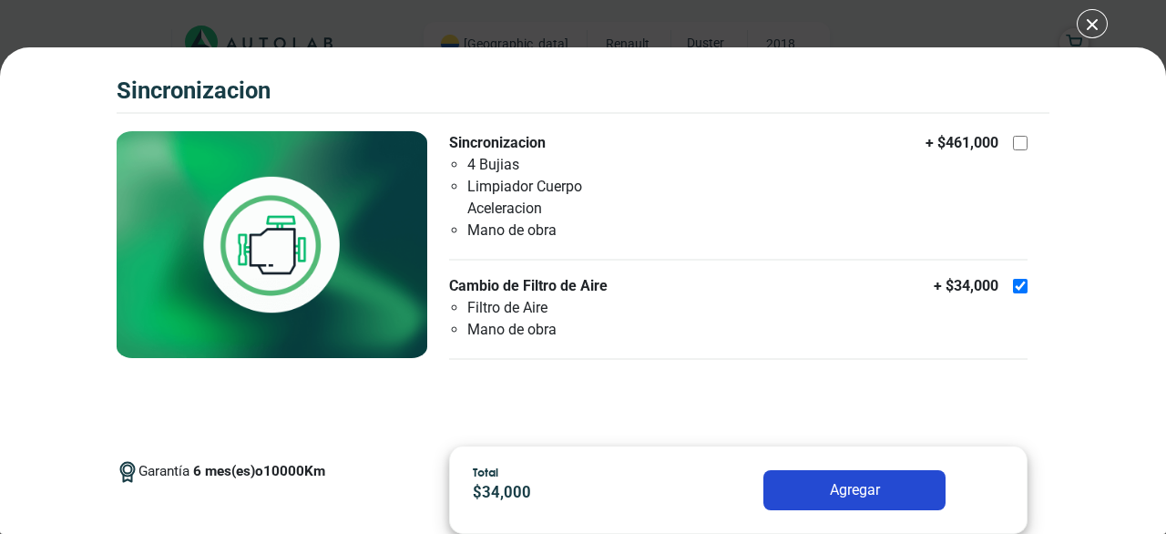
click at [1013, 148] on div at bounding box center [1020, 143] width 15 height 15
click at [1013, 148] on input "Sincronizacion 4 Bujias Limpiador Cuerpo Aceleracion Mano de obra + $ 461,000" at bounding box center [1020, 143] width 15 height 15
checkbox input "true"
click at [907, 484] on button "Agregar" at bounding box center [854, 490] width 182 height 40
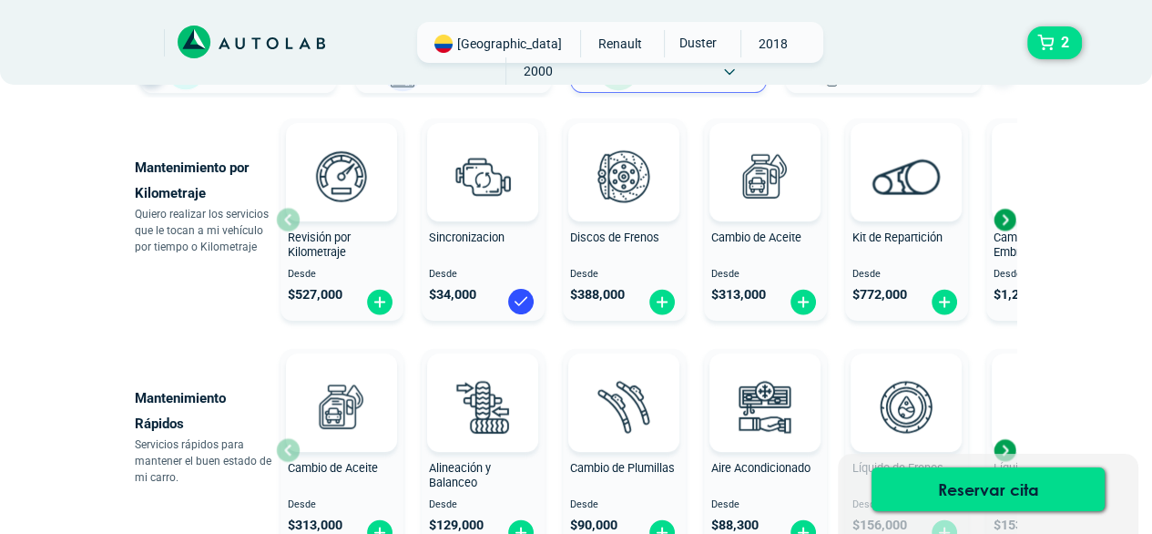
click at [1135, 483] on div "Reservar cita" at bounding box center [988, 493] width 300 height 80
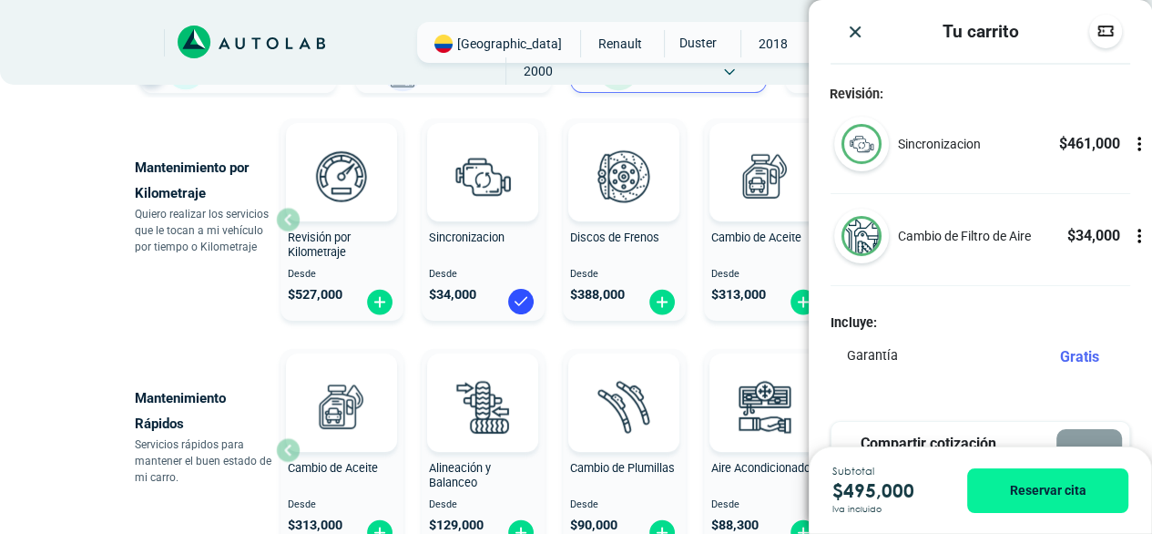
click at [1130, 138] on icon at bounding box center [1139, 144] width 18 height 18
click at [1134, 138] on icon at bounding box center [1139, 144] width 11 height 15
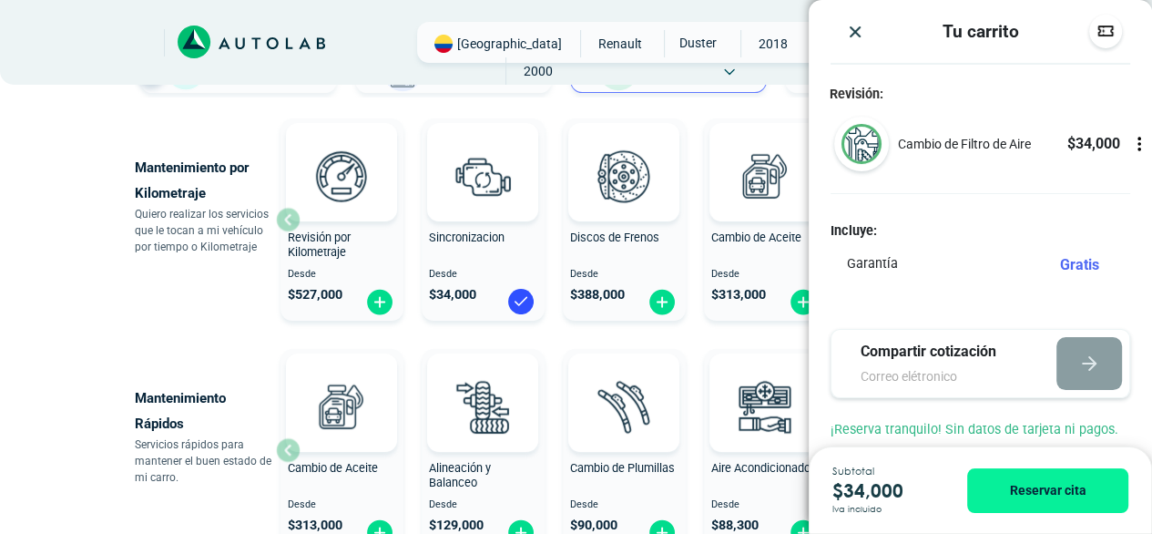
click at [1130, 138] on icon at bounding box center [1139, 144] width 18 height 18
click at [1134, 139] on icon at bounding box center [1139, 144] width 11 height 15
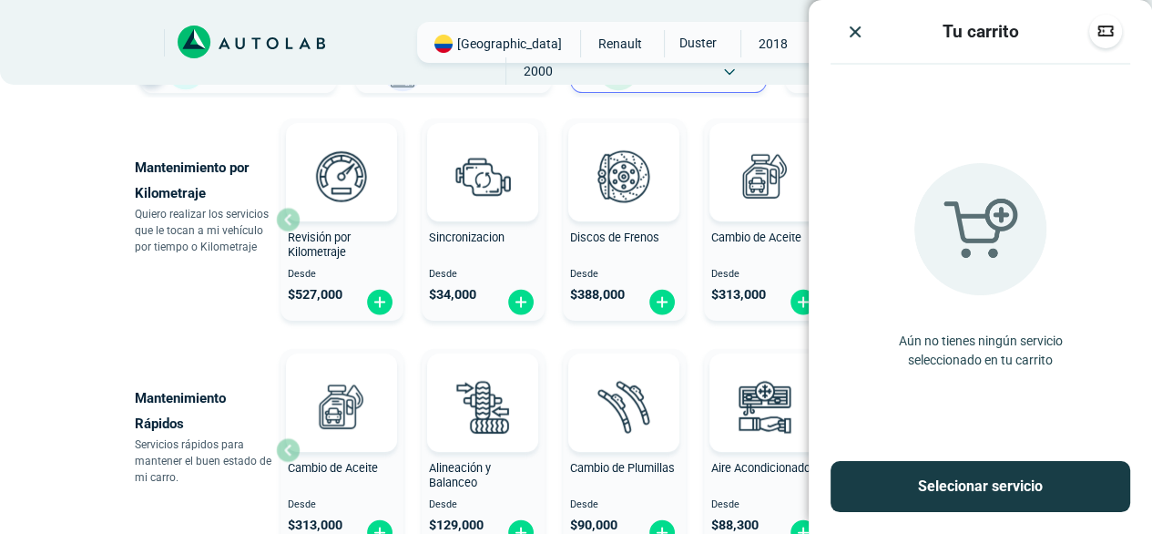
click at [848, 26] on img "Close" at bounding box center [855, 32] width 18 height 18
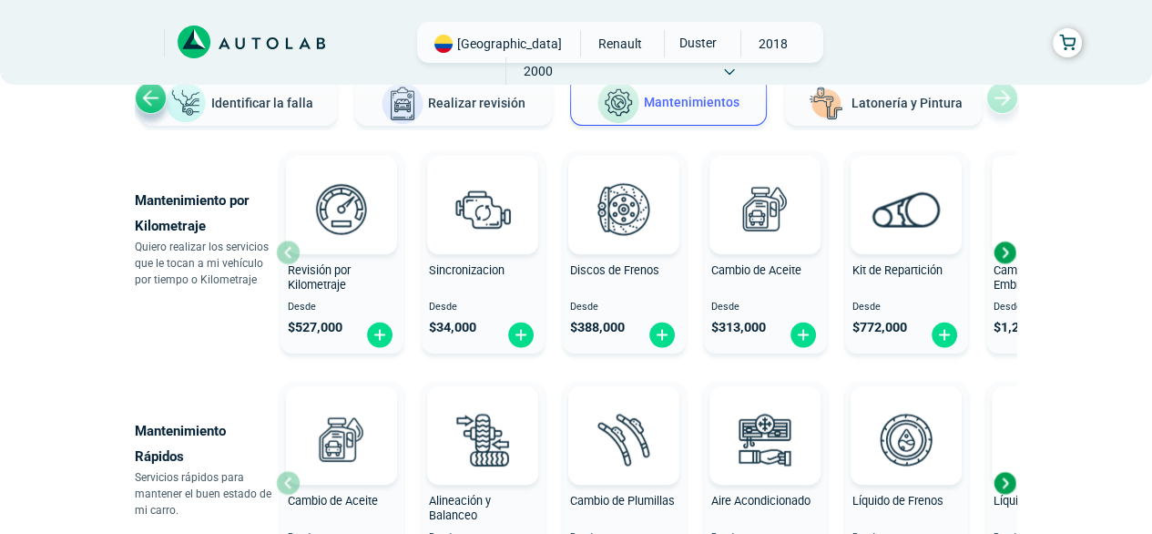
scroll to position [178, 0]
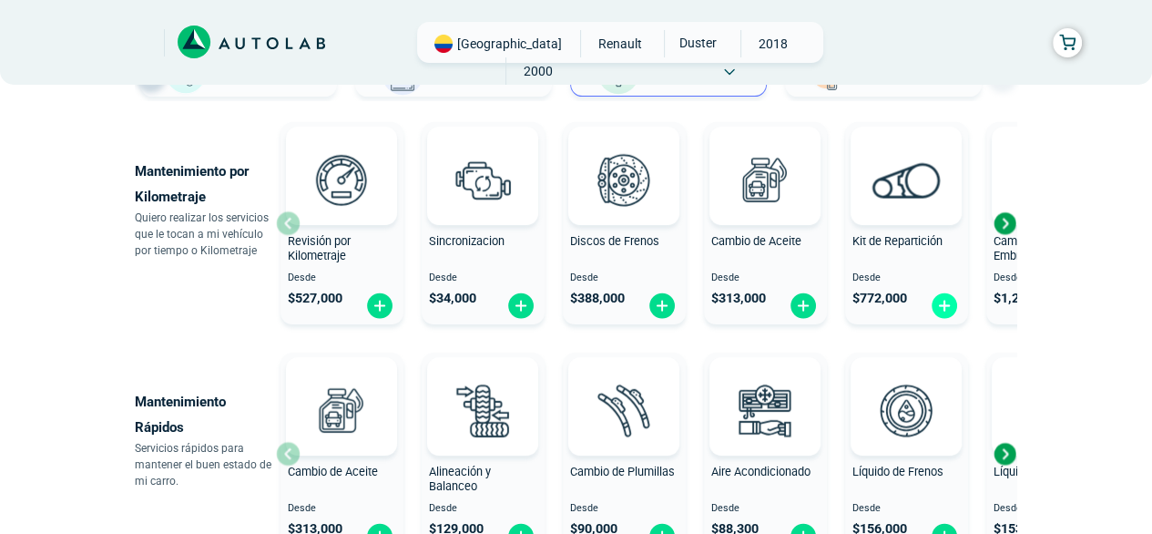
click at [942, 307] on img at bounding box center [944, 305] width 29 height 28
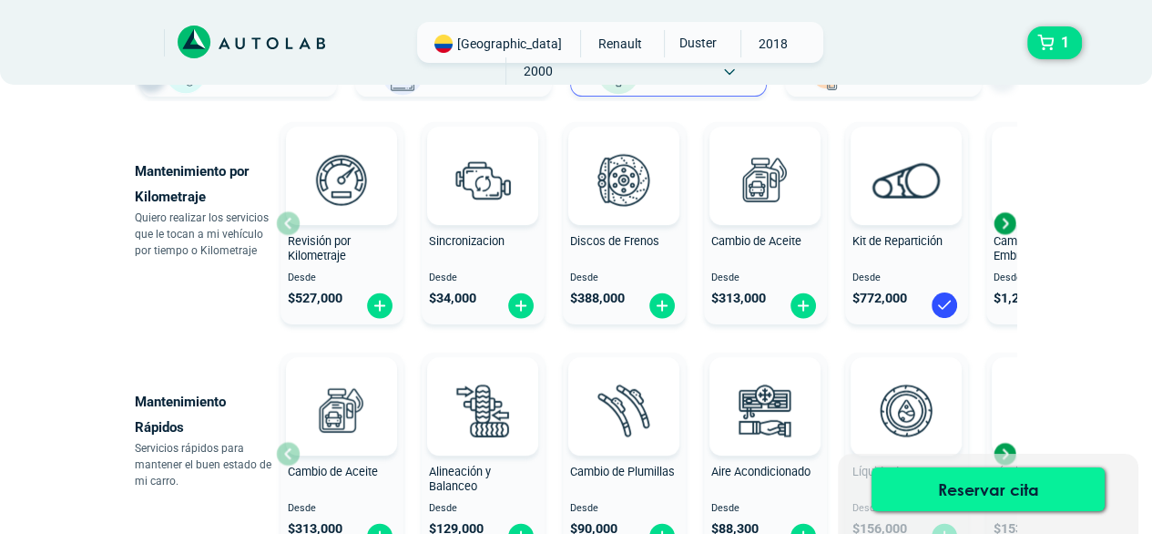
click at [985, 489] on button "Reservar cita" at bounding box center [987, 489] width 233 height 44
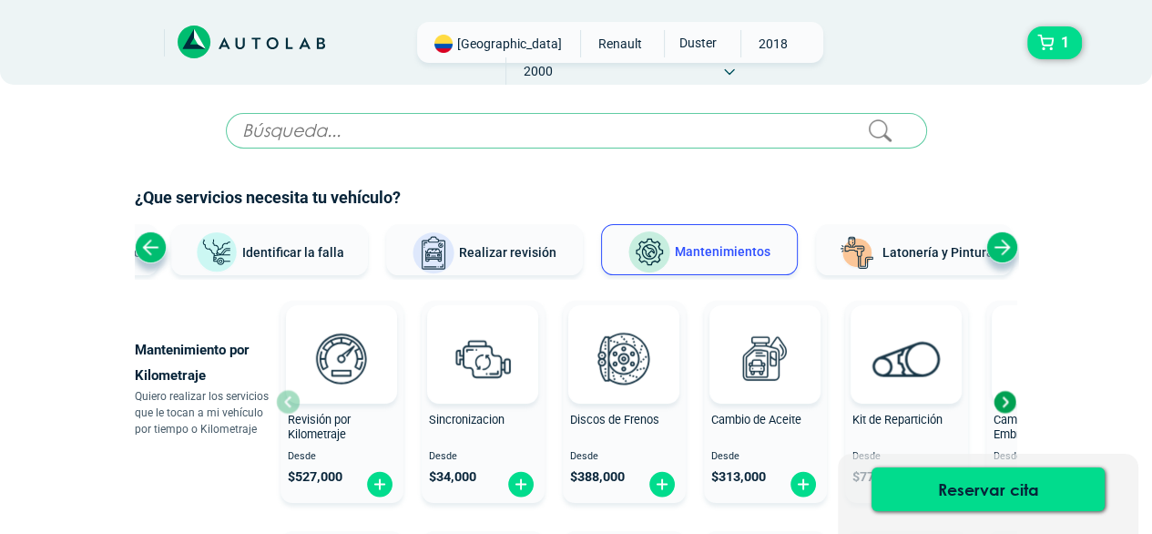
click at [1129, 469] on div "Reservar cita" at bounding box center [988, 493] width 300 height 80
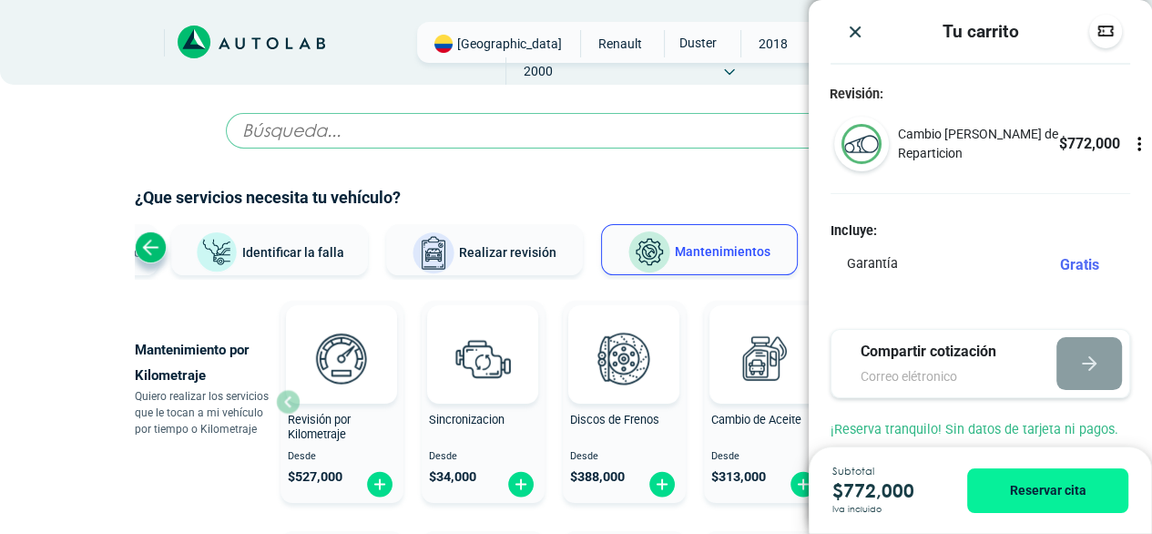
click at [925, 138] on p "Cambio [PERSON_NAME] de Reparticion" at bounding box center [978, 144] width 160 height 38
click at [830, 143] on div at bounding box center [852, 144] width 86 height 55
click at [848, 143] on img at bounding box center [861, 144] width 40 height 40
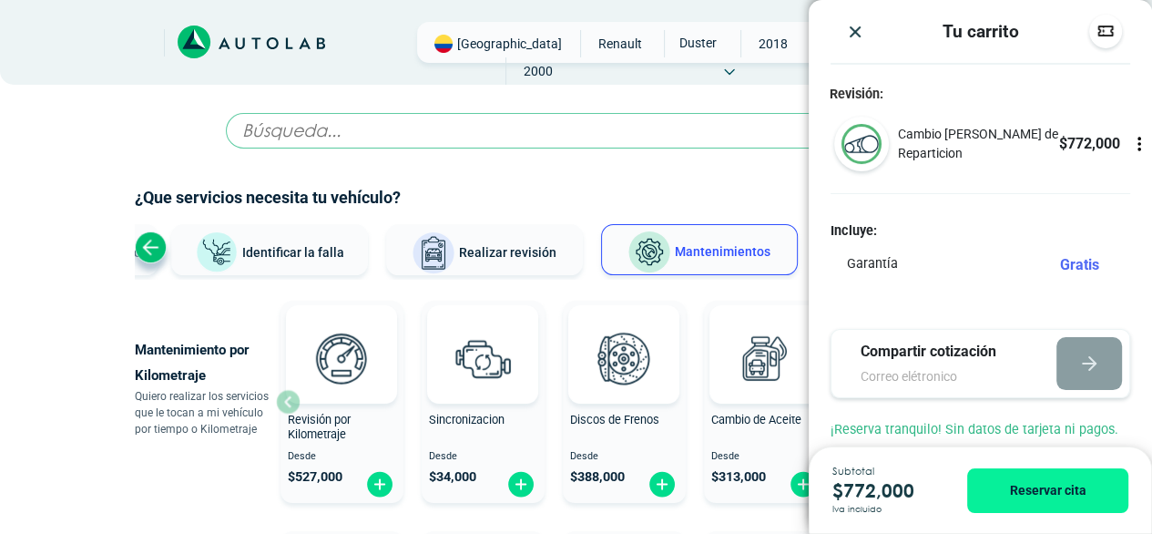
click at [744, 188] on h2 "¿Que servicios necesita tu vehículo?" at bounding box center [576, 198] width 883 height 24
click at [852, 29] on img "Close" at bounding box center [855, 32] width 18 height 18
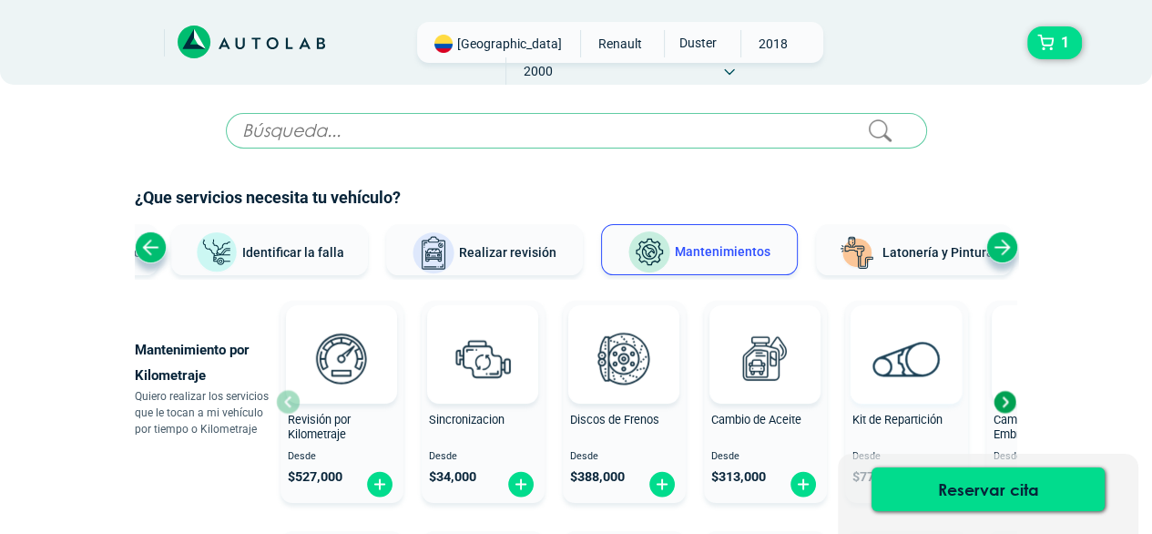
click at [885, 369] on img at bounding box center [906, 359] width 68 height 36
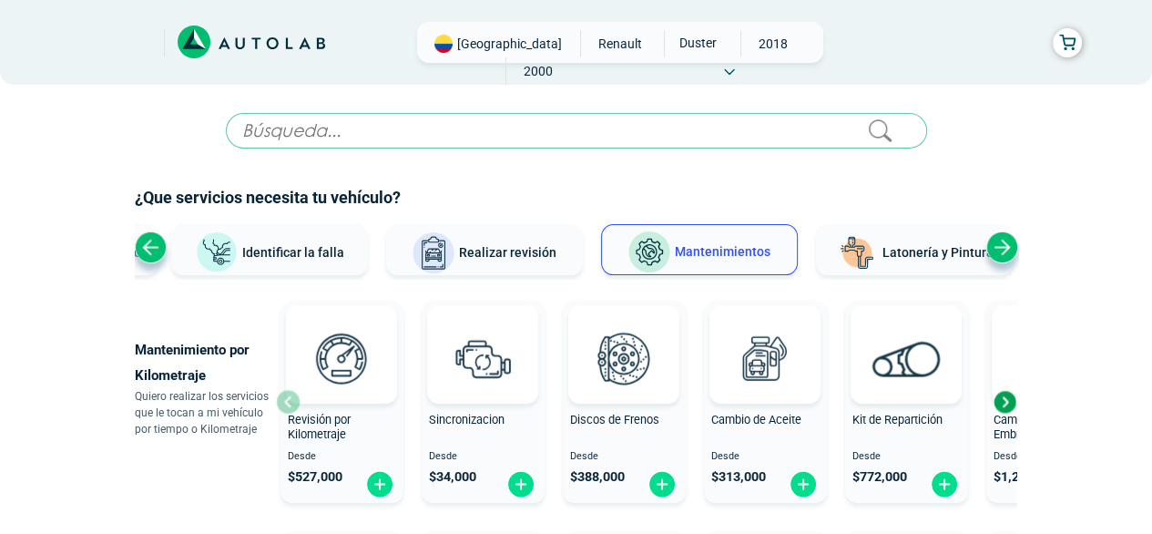
drag, startPoint x: 229, startPoint y: 41, endPoint x: 949, endPoint y: 45, distance: 719.4
click at [229, 41] on icon at bounding box center [252, 42] width 148 height 34
click at [154, 244] on div "Previous slide" at bounding box center [151, 247] width 32 height 32
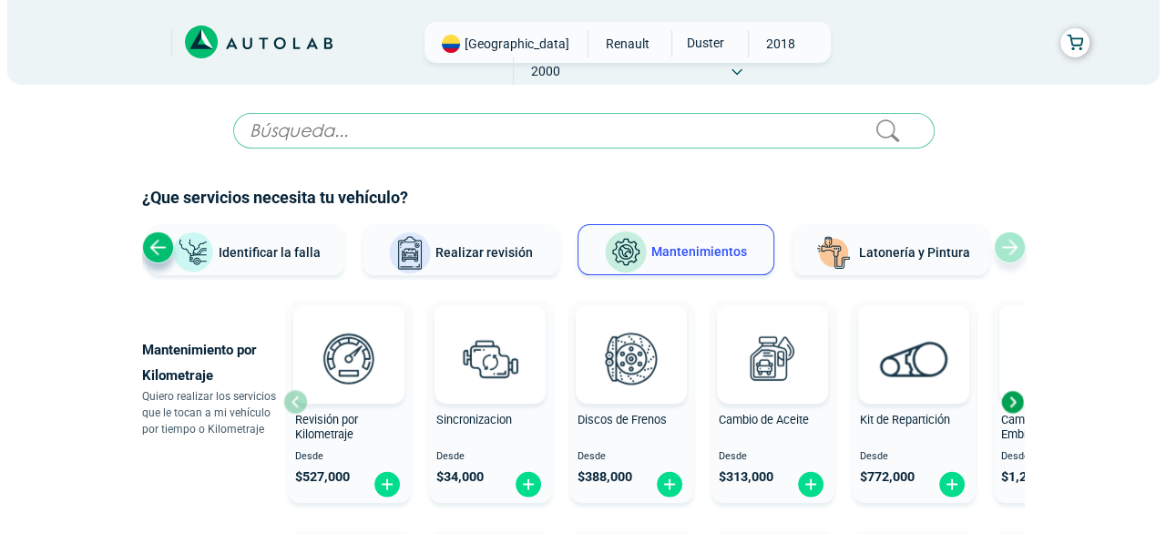
scroll to position [91, 0]
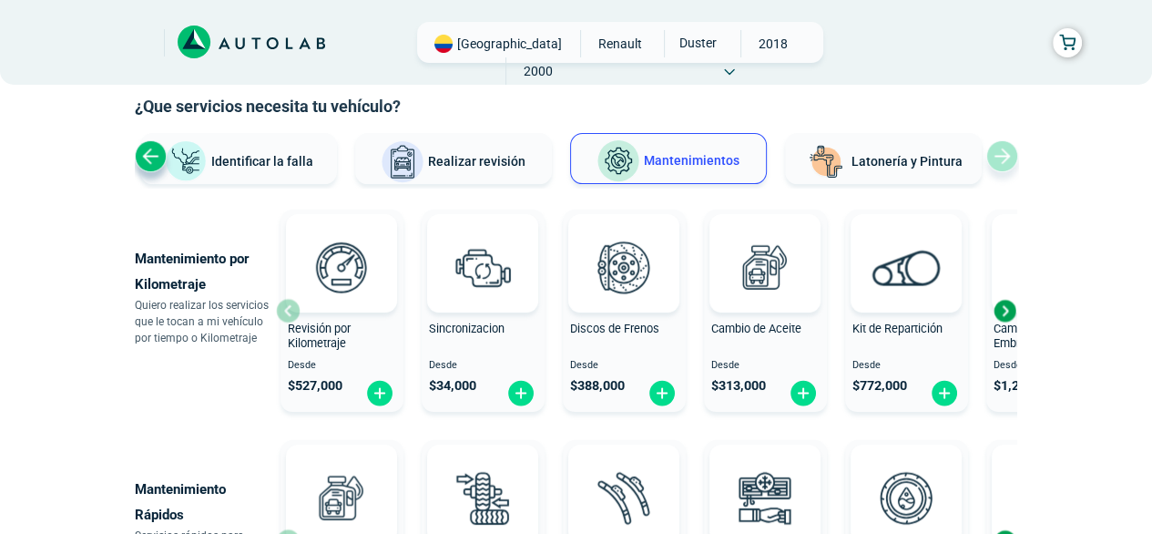
click at [760, 313] on div "Cambio de Aceite Desde $ 313,000" at bounding box center [765, 311] width 123 height 194
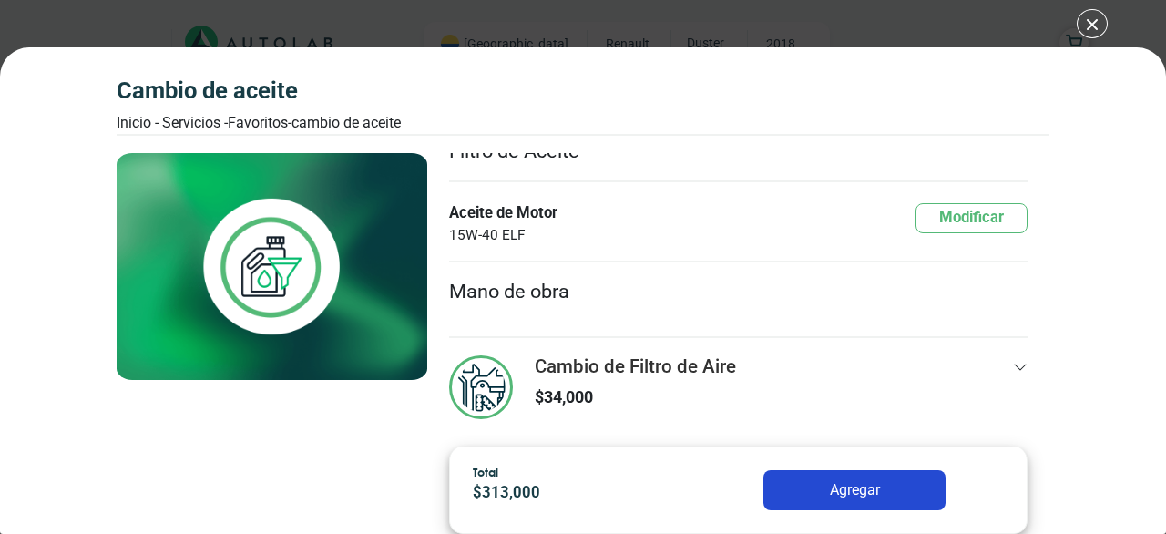
scroll to position [230, 0]
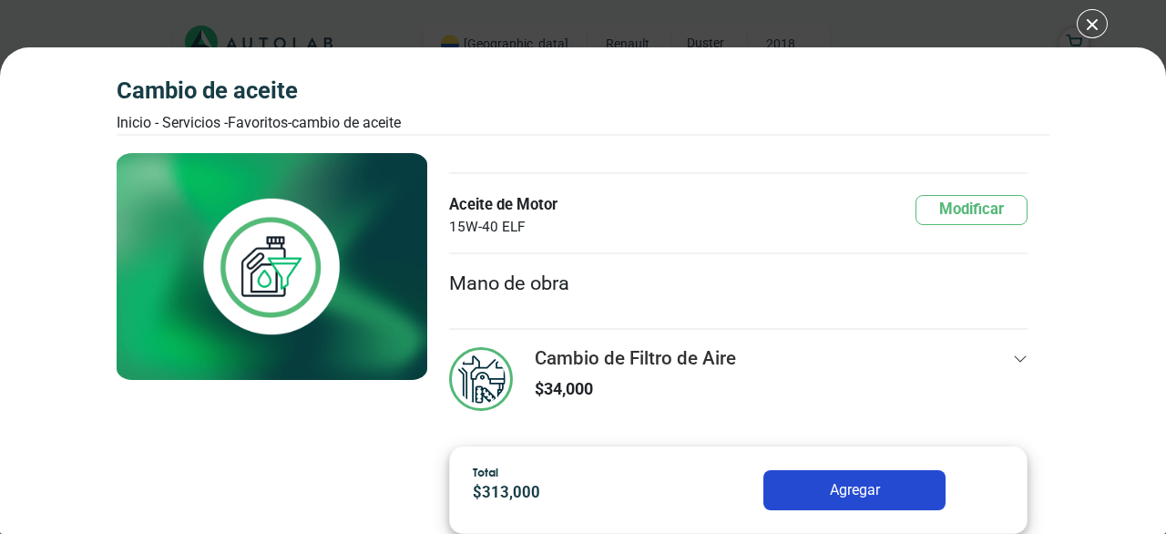
click at [986, 357] on div "Cambio de Filtro de Aire $ 34,000" at bounding box center [738, 390] width 578 height 87
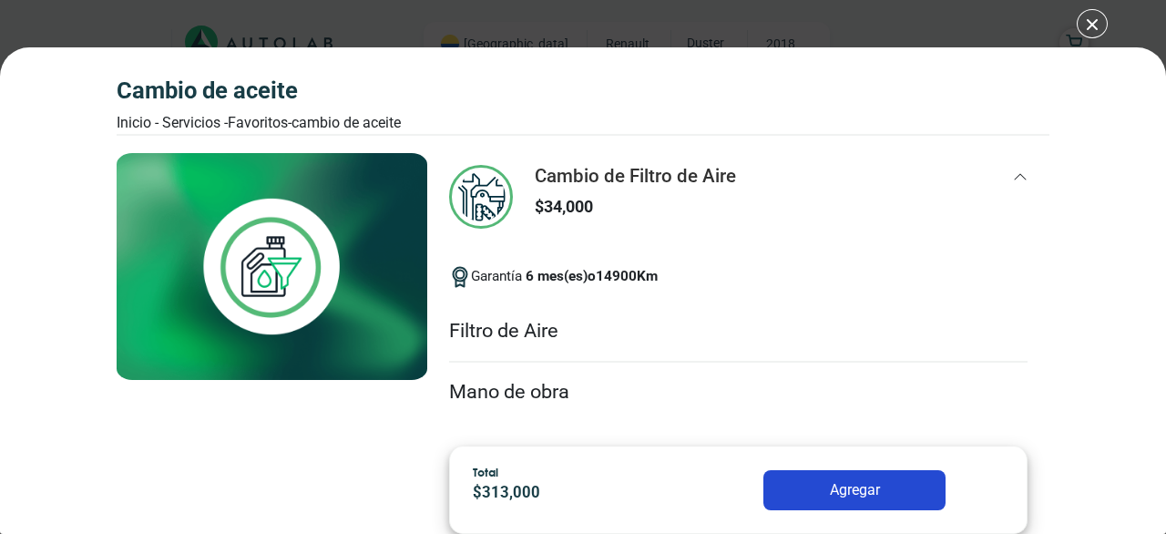
scroll to position [414, 0]
click at [523, 321] on li "Filtro de Aire" at bounding box center [738, 330] width 578 height 61
click at [776, 326] on li "Filtro de Aire" at bounding box center [738, 330] width 578 height 61
click at [688, 321] on li "Filtro de Aire" at bounding box center [738, 330] width 578 height 61
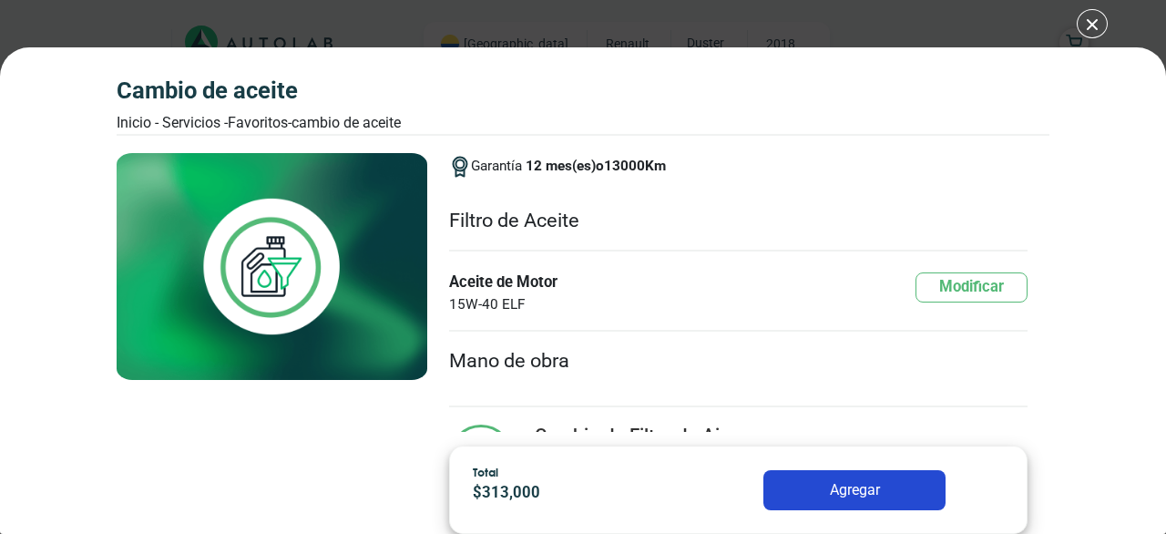
scroll to position [141, 0]
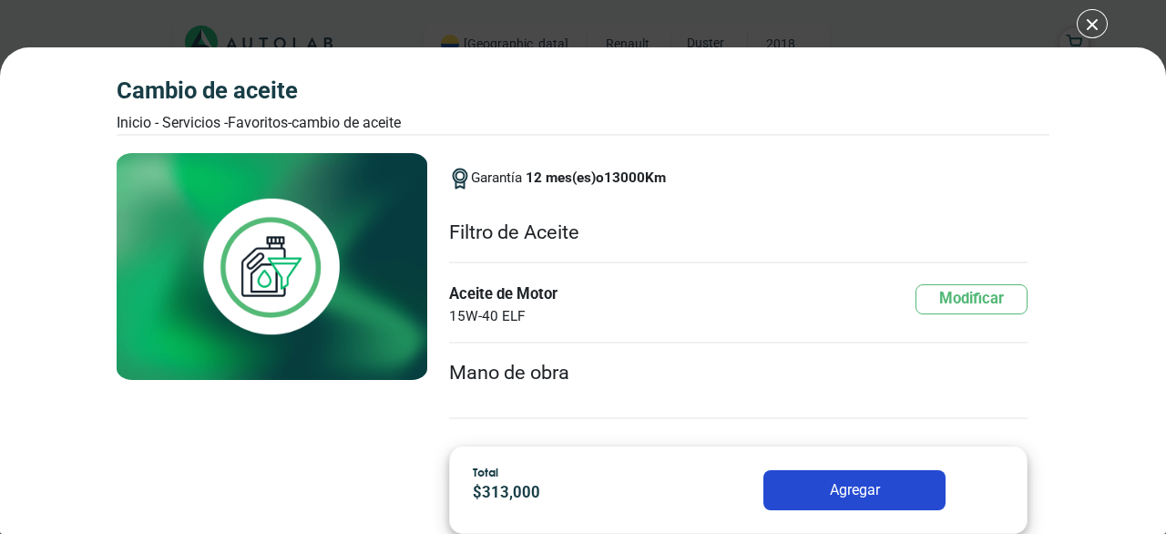
click at [1085, 22] on div "Cambio de Aceite Inicio - Servicios - Favoritos - Cambio de Aceite Cambio de Ac…" at bounding box center [583, 267] width 1166 height 534
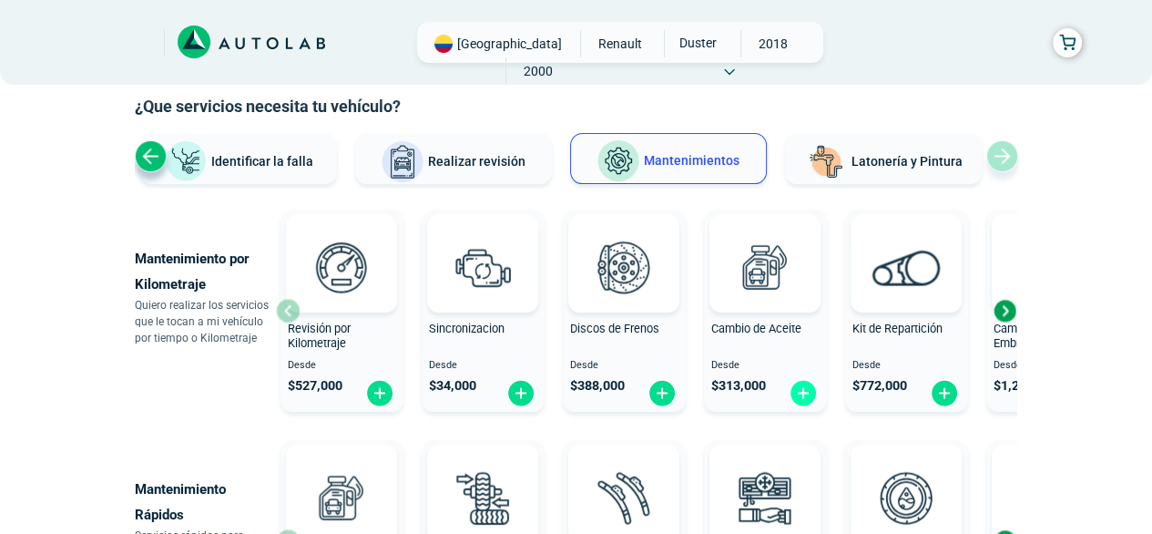
click at [802, 386] on img at bounding box center [803, 393] width 29 height 28
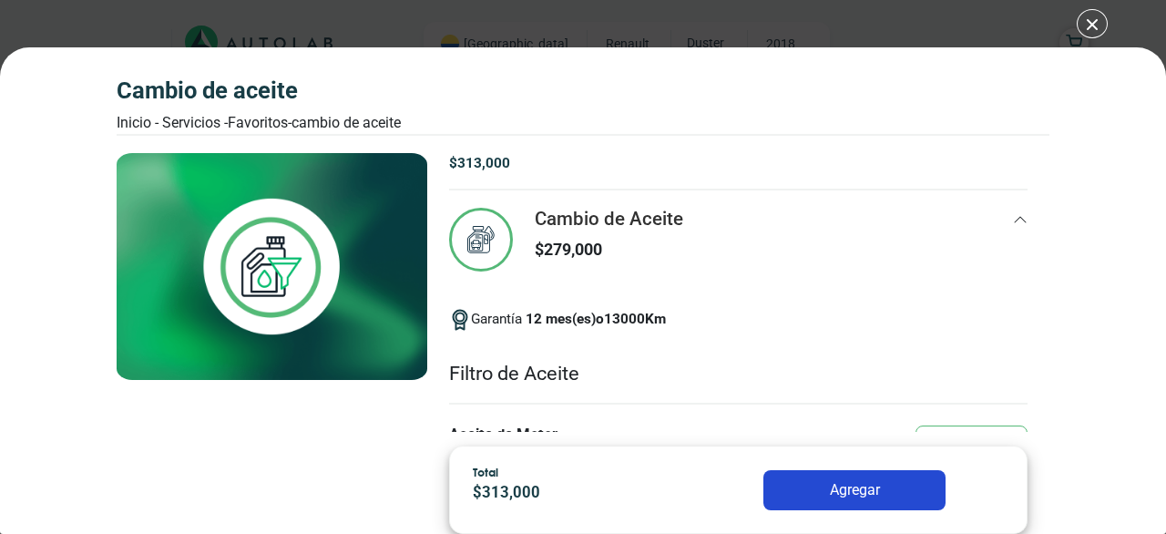
scroll to position [91, 0]
